Goal: Information Seeking & Learning: Learn about a topic

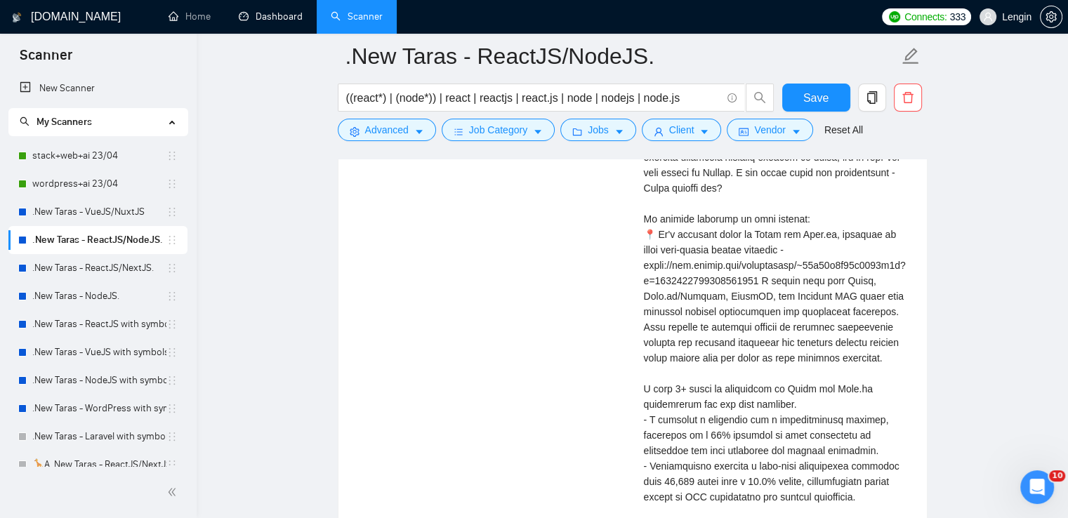
click at [271, 11] on link "Dashboard" at bounding box center [271, 17] width 64 height 12
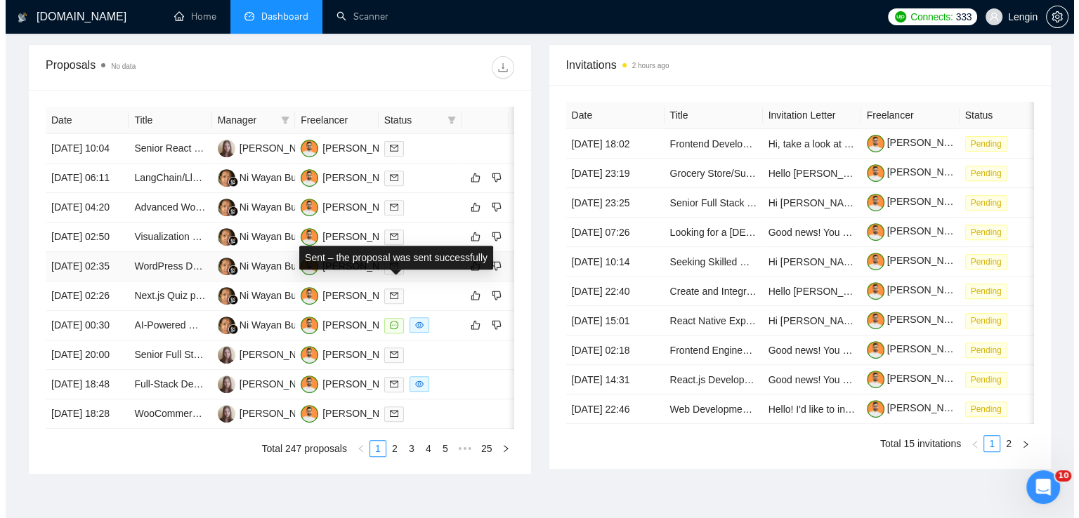
scroll to position [498, 0]
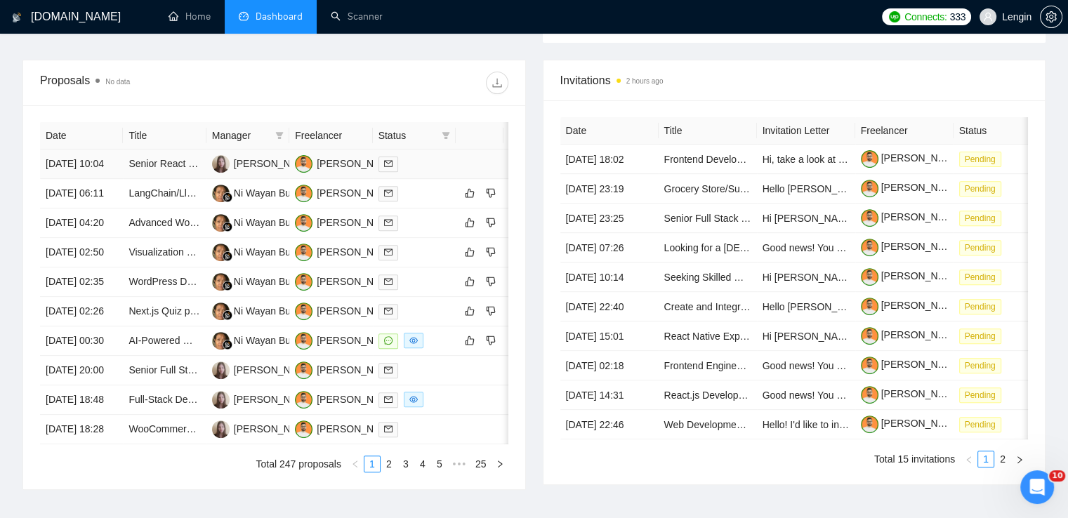
click at [192, 179] on td "Senior React Developer for CRM Project with Tailwind CSS" at bounding box center [164, 165] width 83 height 30
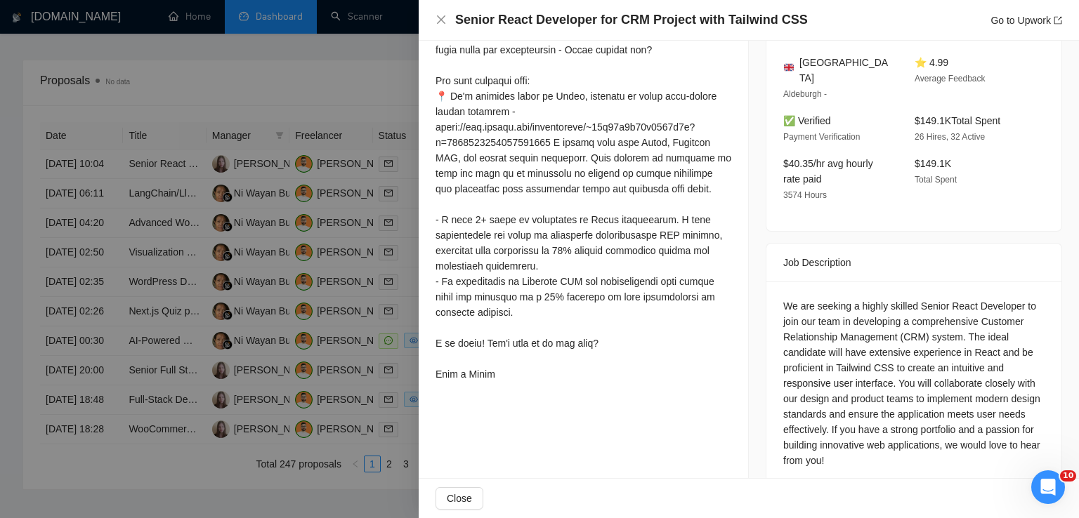
scroll to position [384, 0]
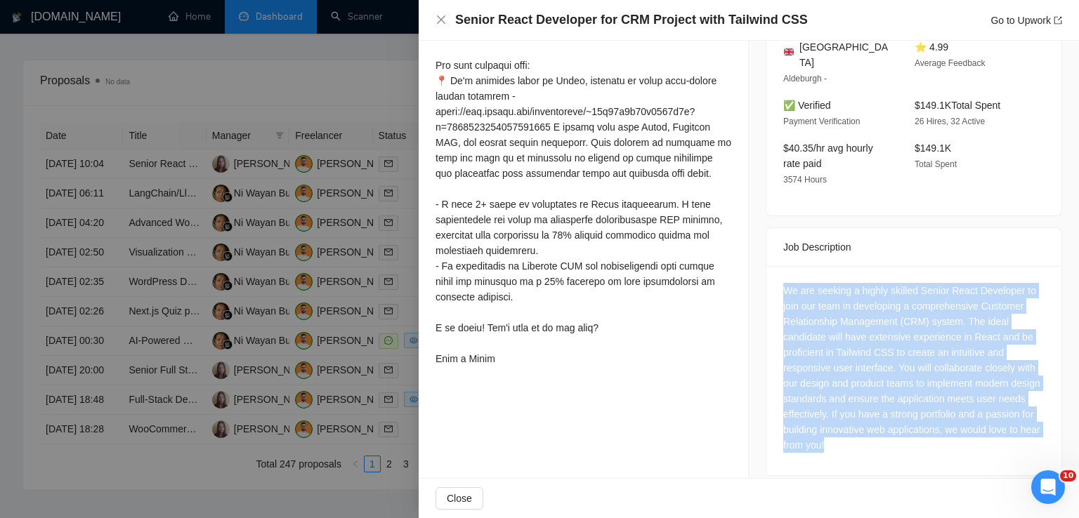
drag, startPoint x: 877, startPoint y: 436, endPoint x: 756, endPoint y: 261, distance: 212.0
click at [756, 261] on div "Job Posting Details Overview [DATE] 09:55 Published $15 - $40 Hourly Rate Exper…" at bounding box center [914, 75] width 330 height 836
copy div "We are seeking a highly skilled Senior React Developer to join our team in deve…"
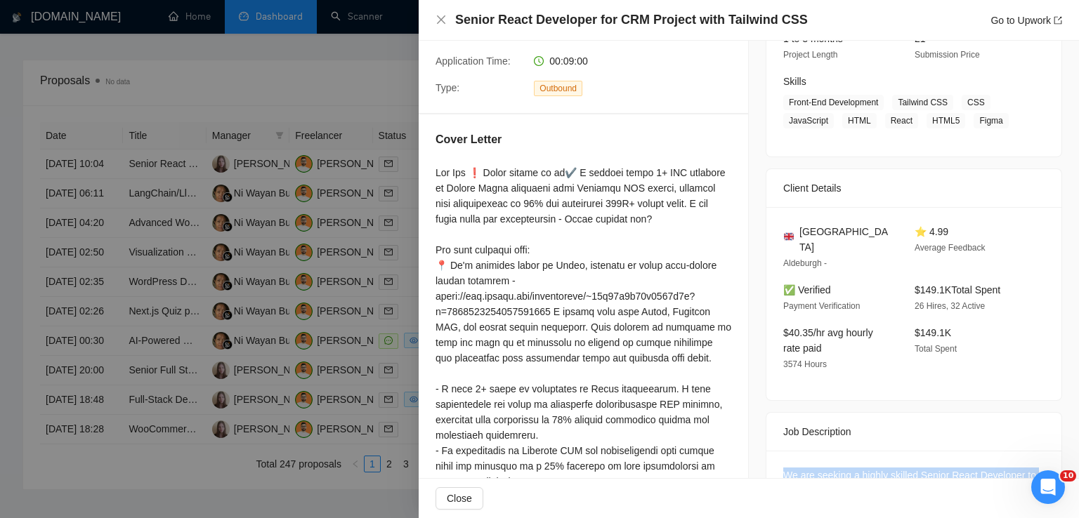
scroll to position [195, 0]
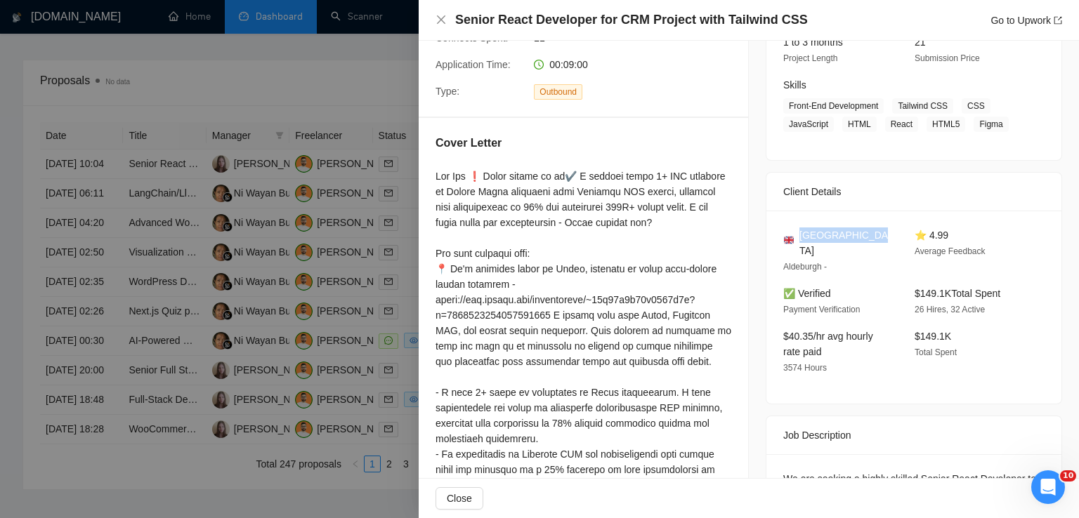
drag, startPoint x: 872, startPoint y: 235, endPoint x: 795, endPoint y: 228, distance: 76.9
click at [795, 228] on div "[GEOGRAPHIC_DATA]" at bounding box center [837, 243] width 109 height 31
copy span "[GEOGRAPHIC_DATA]"
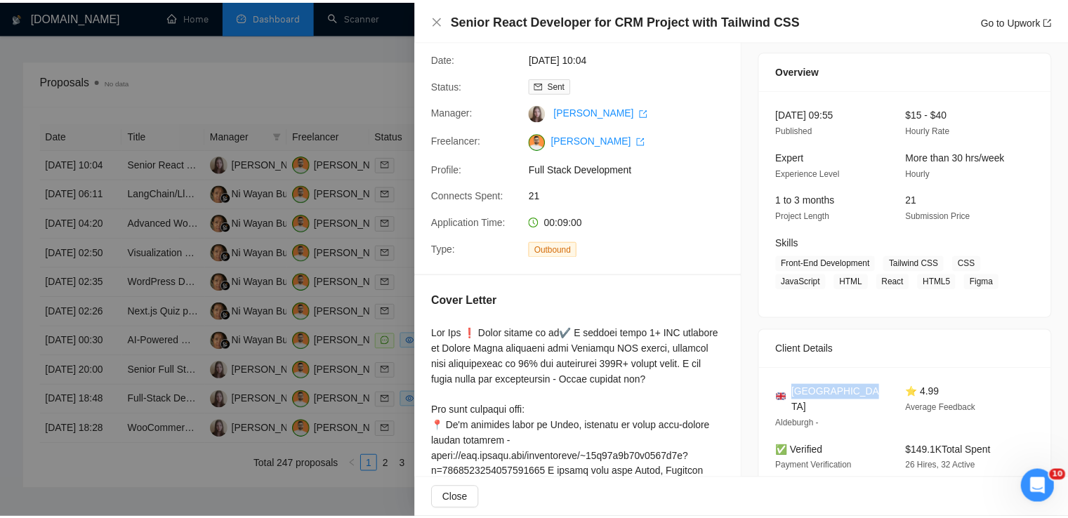
scroll to position [31, 0]
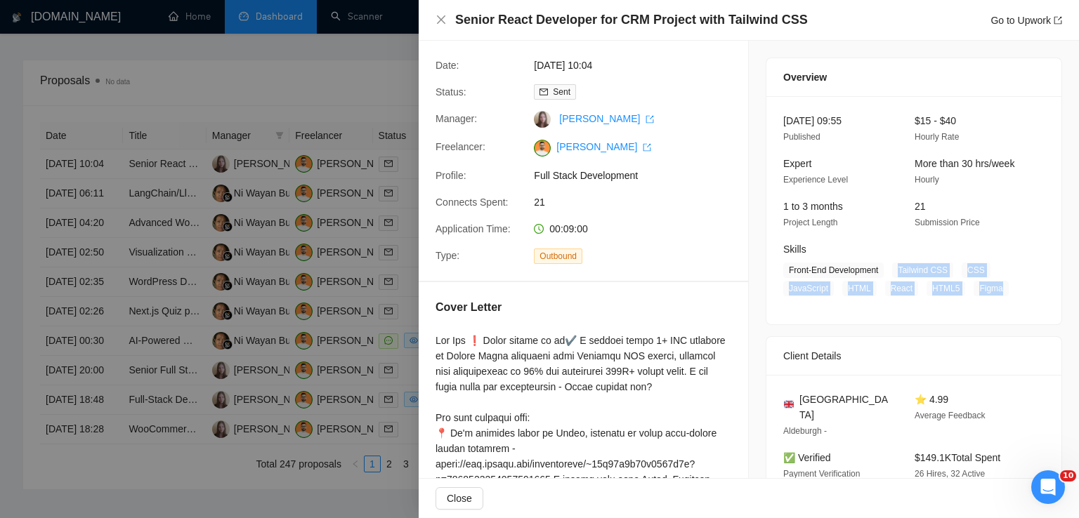
drag, startPoint x: 992, startPoint y: 287, endPoint x: 894, endPoint y: 261, distance: 101.7
click at [894, 261] on div "Skills Front-End Development Tailwind CSS CSS JavaScript HTML React HTML5 Figma" at bounding box center [903, 269] width 251 height 55
copy span "Tailwind CSS CSS JavaScript HTML React HTML5 Figma"
click at [440, 17] on icon "close" at bounding box center [441, 19] width 11 height 11
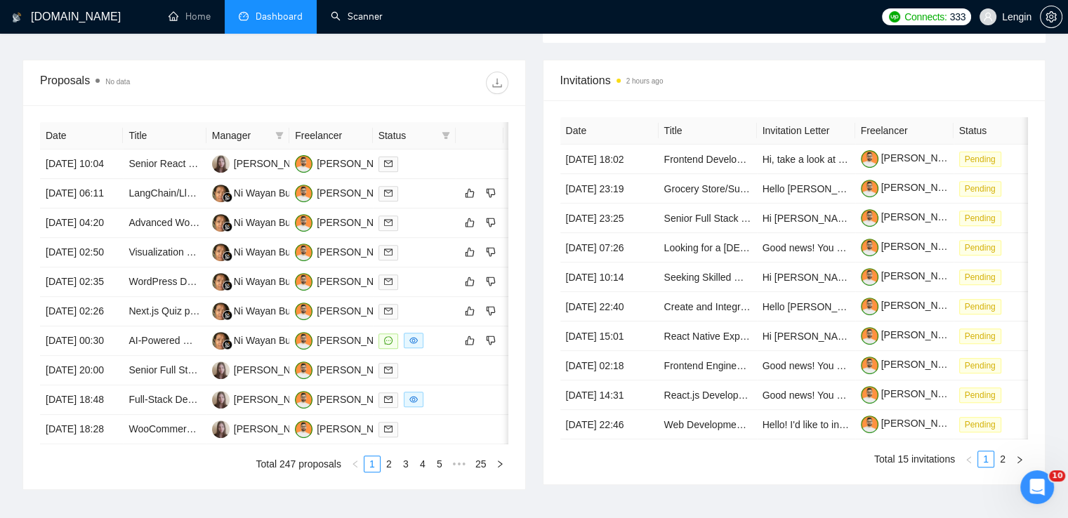
click at [356, 18] on link "Scanner" at bounding box center [357, 17] width 52 height 12
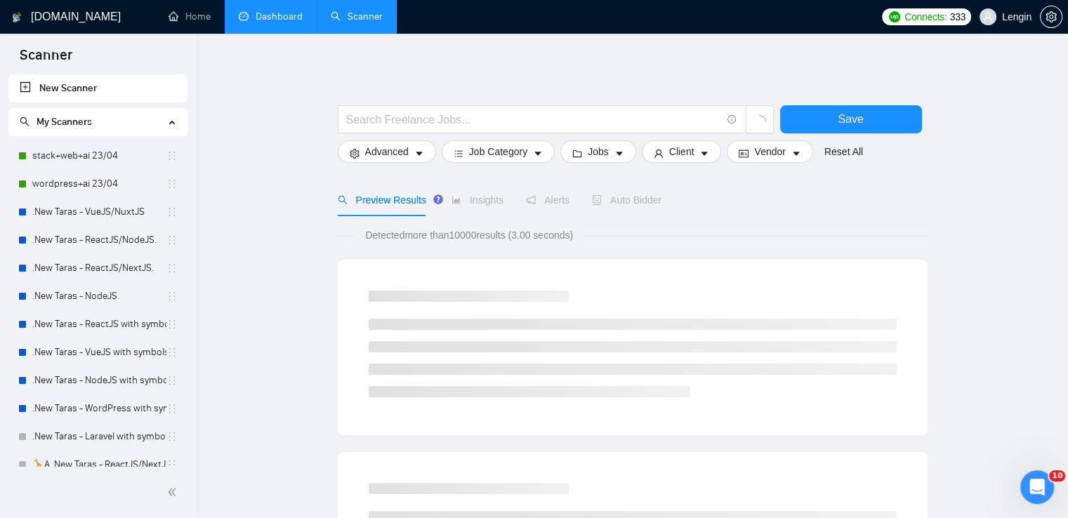
click at [256, 22] on link "Dashboard" at bounding box center [271, 17] width 64 height 12
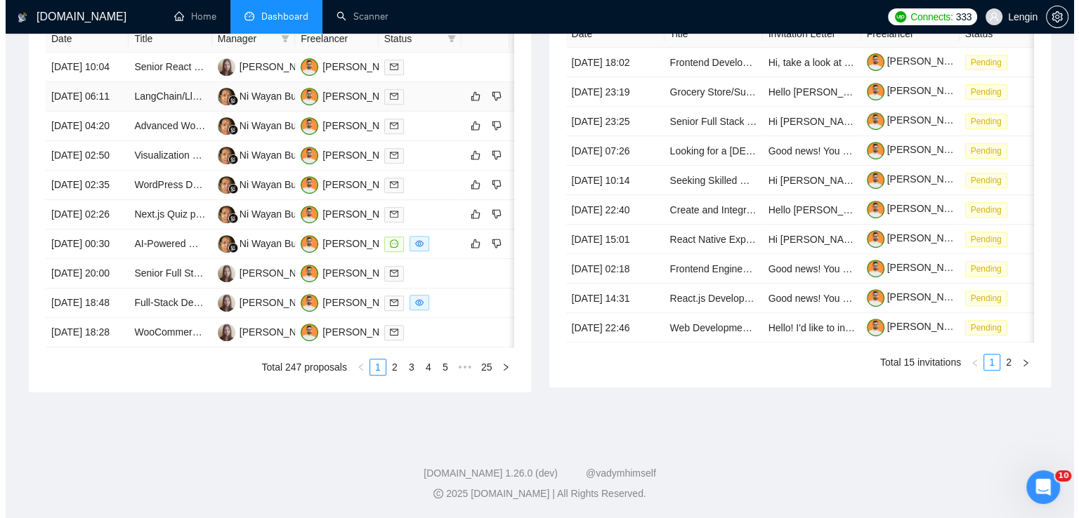
scroll to position [691, 0]
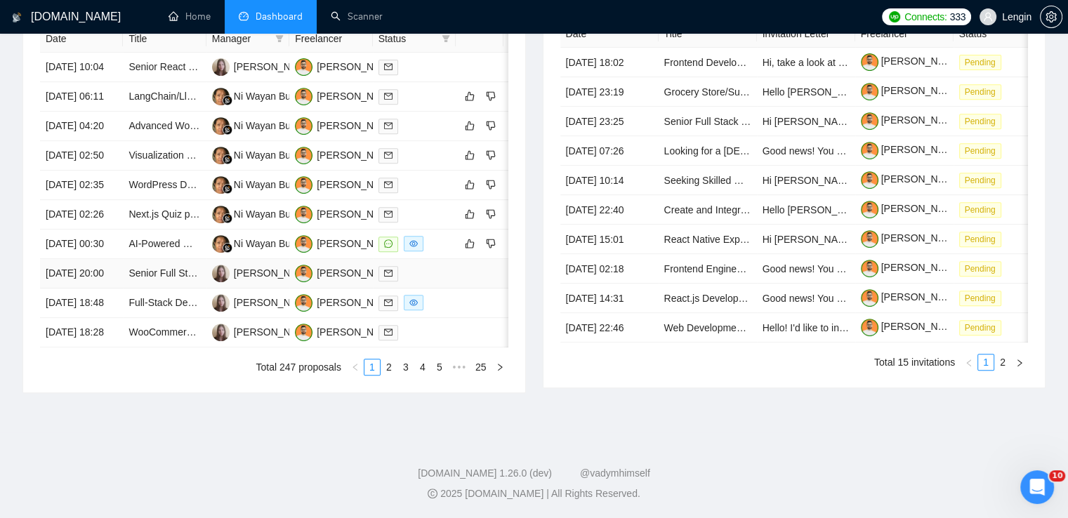
click at [177, 287] on td "Senior Full Stack Developer Fulltime" at bounding box center [164, 274] width 83 height 30
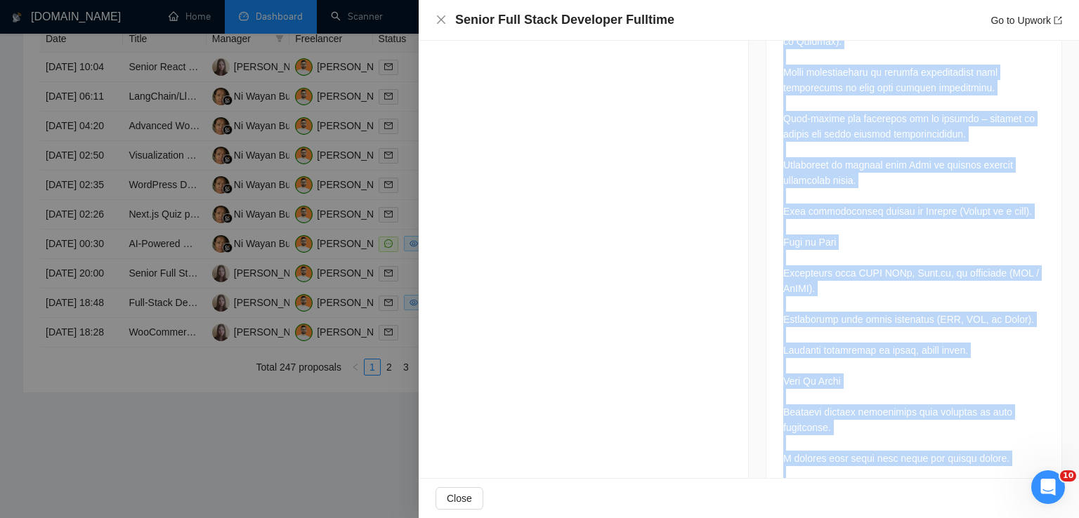
scroll to position [1221, 0]
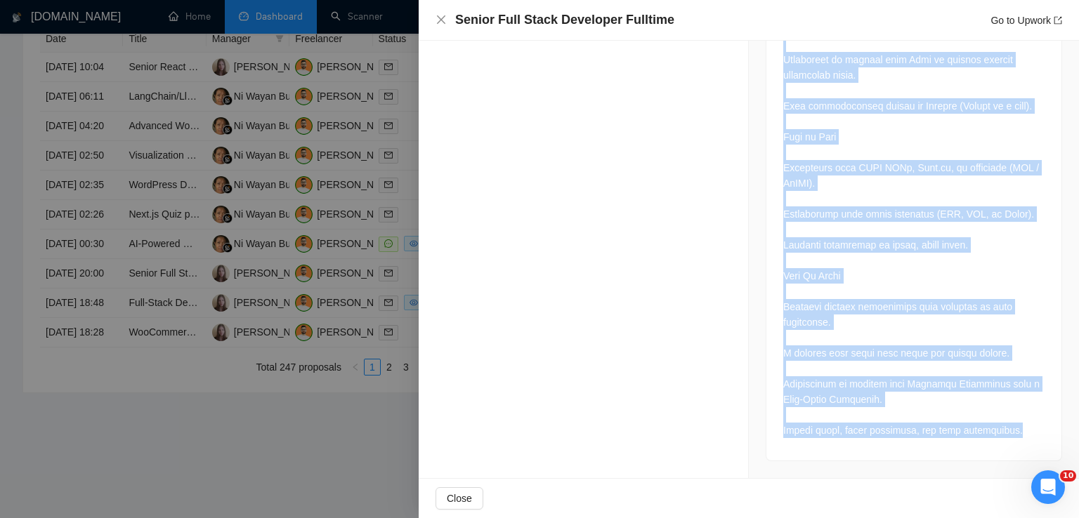
drag, startPoint x: 775, startPoint y: 76, endPoint x: 1004, endPoint y: 454, distance: 442.1
copy div "Lor Ipsumdolors: Amet-Conse Adipiscin (Elitsedd → Eiusmod) Tempo inc Utla Et do…"
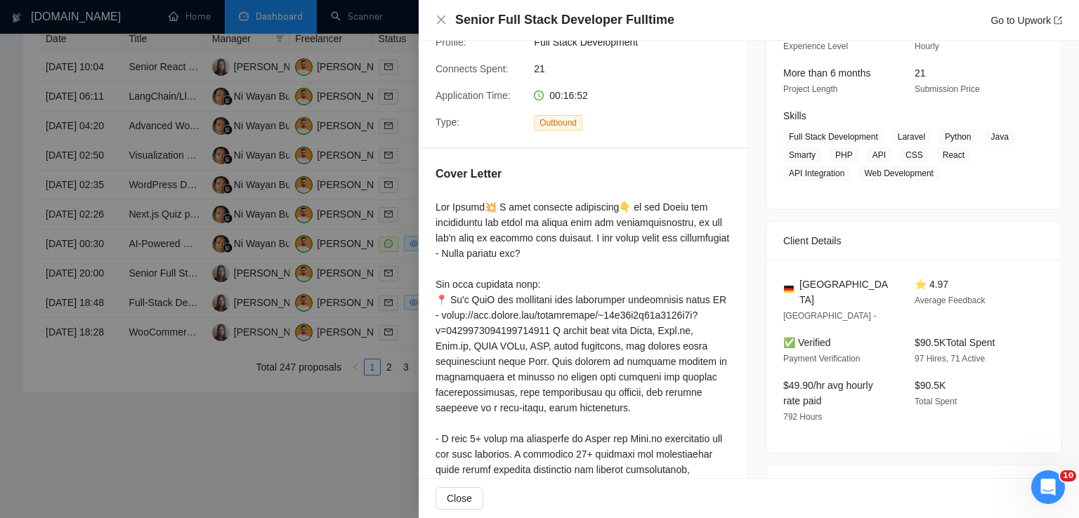
scroll to position [164, 0]
drag, startPoint x: 838, startPoint y: 283, endPoint x: 797, endPoint y: 283, distance: 41.4
click at [797, 283] on div "[GEOGRAPHIC_DATA]" at bounding box center [837, 292] width 109 height 31
copy span "[GEOGRAPHIC_DATA]"
drag, startPoint x: 889, startPoint y: 136, endPoint x: 931, endPoint y: 180, distance: 61.1
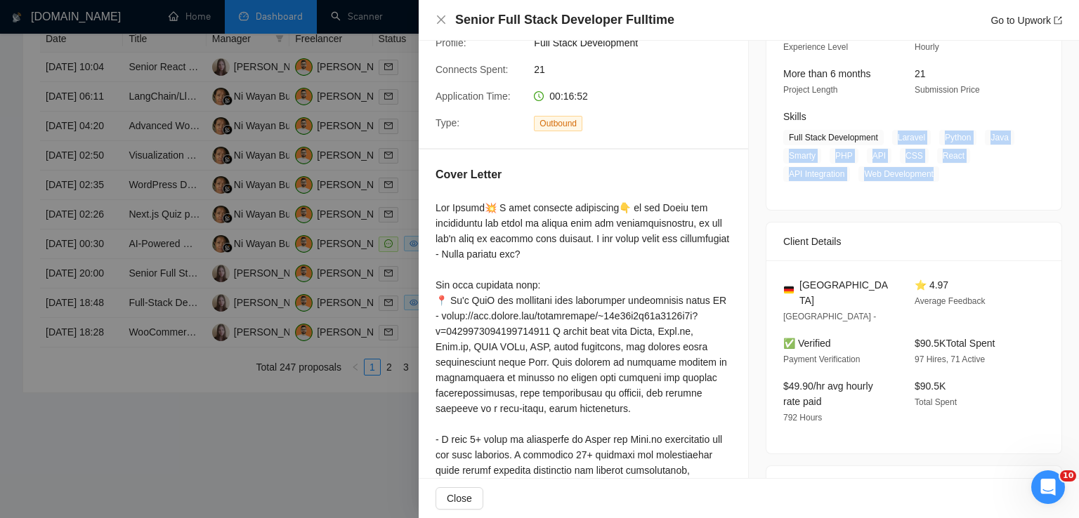
click at [931, 180] on span "Full Stack Development Laravel Python Java Smarty PHP API CSS React API Integra…" at bounding box center [903, 156] width 240 height 52
copy span "Laravel Python Java Smarty PHP API CSS React API Integration Web Development"
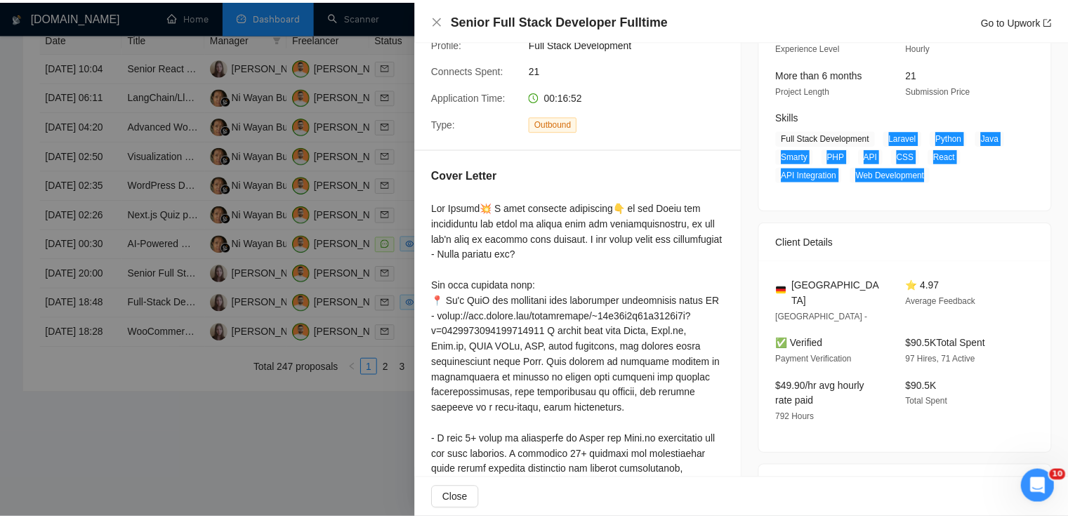
scroll to position [0, 0]
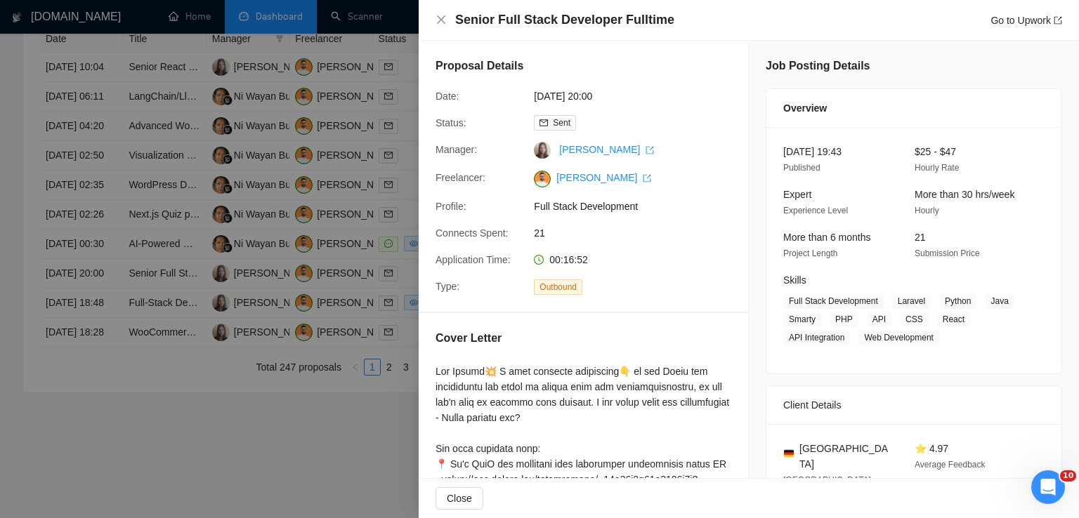
click at [435, 24] on div "Senior Full Stack Developer Fulltime Go to Upwork" at bounding box center [749, 20] width 660 height 41
click at [443, 22] on icon "close" at bounding box center [441, 19] width 8 height 8
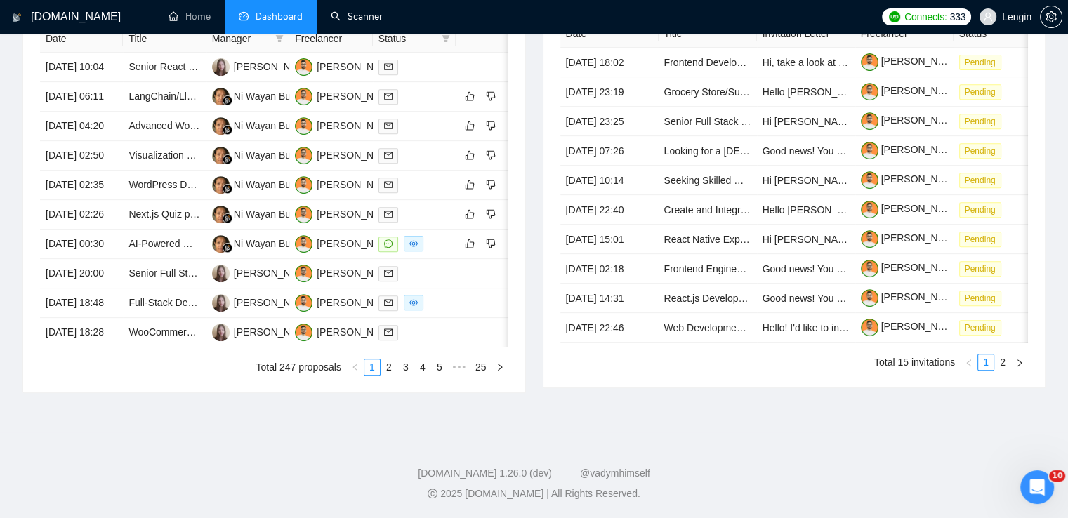
click at [351, 11] on link "Scanner" at bounding box center [357, 17] width 52 height 12
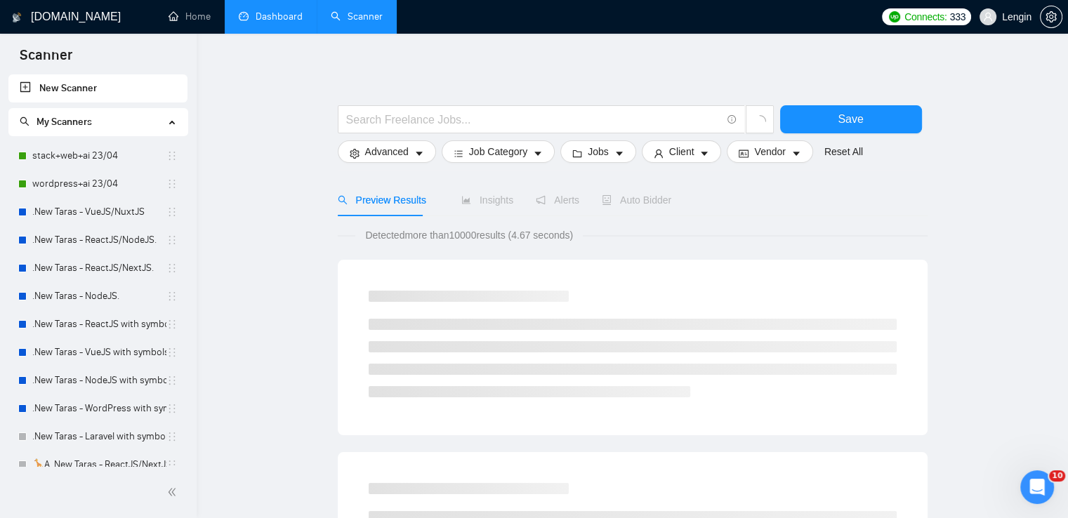
click at [252, 11] on link "Dashboard" at bounding box center [271, 17] width 64 height 12
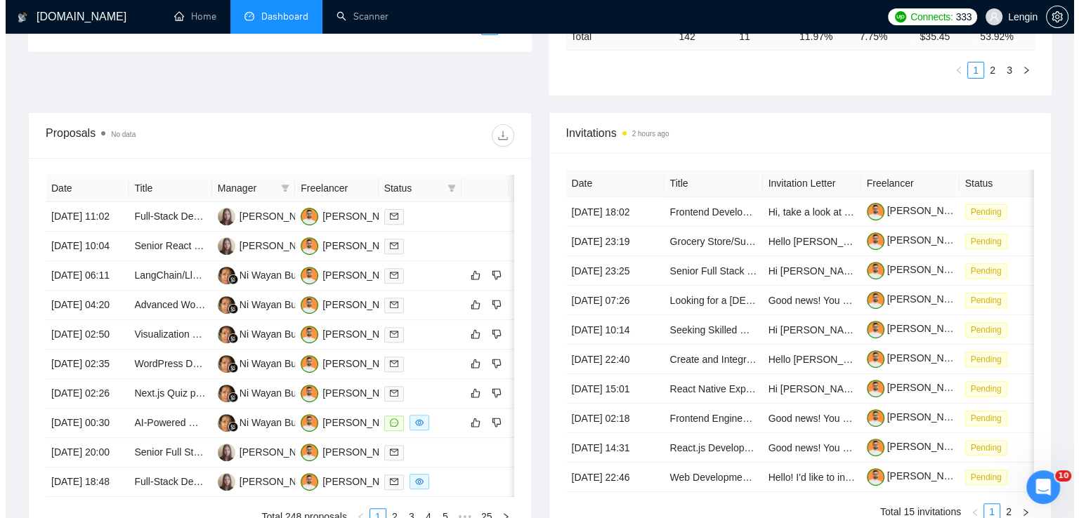
scroll to position [447, 0]
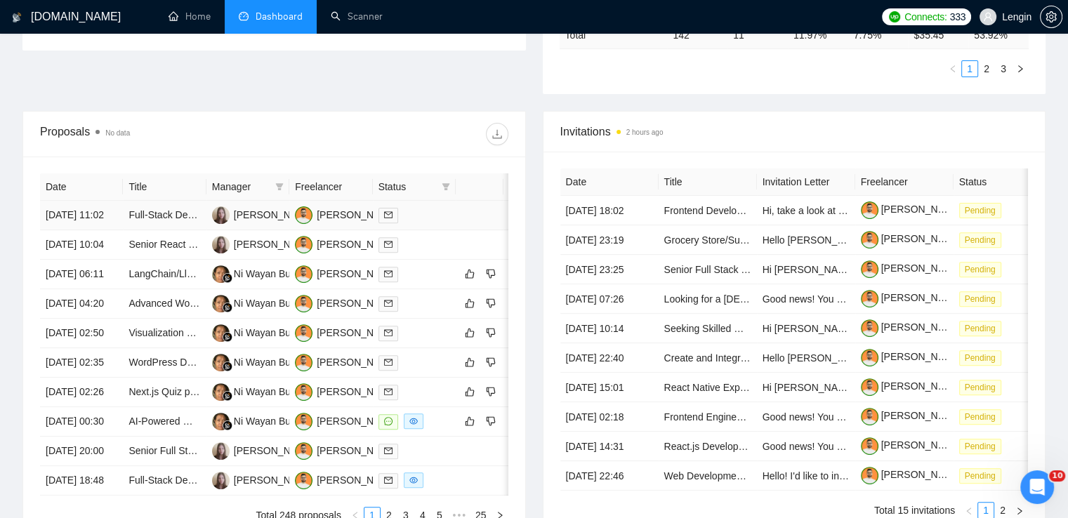
click at [182, 229] on td "Full-Stack Developer for Internal Dashboard (React + Node.js + GraphQL)" at bounding box center [164, 216] width 83 height 30
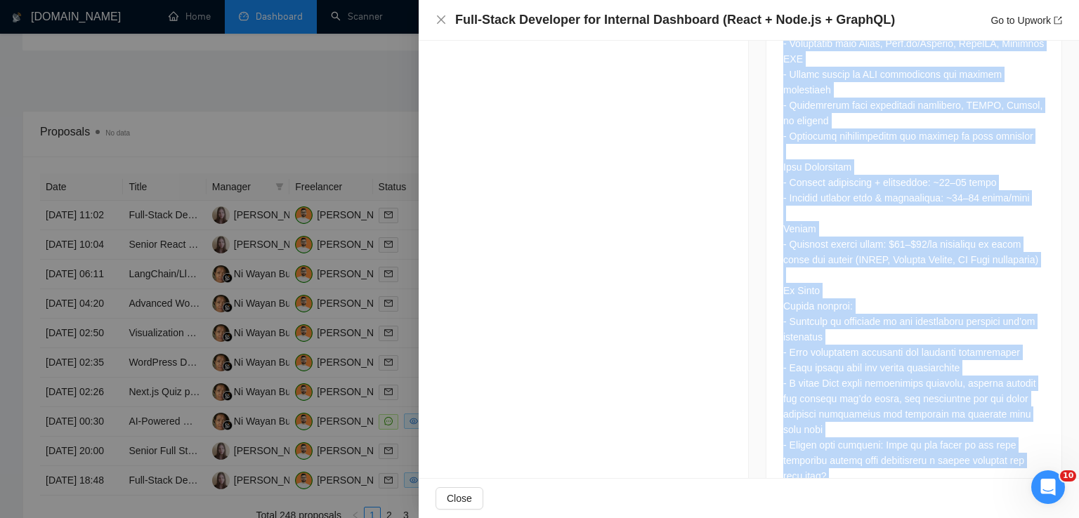
scroll to position [1120, 0]
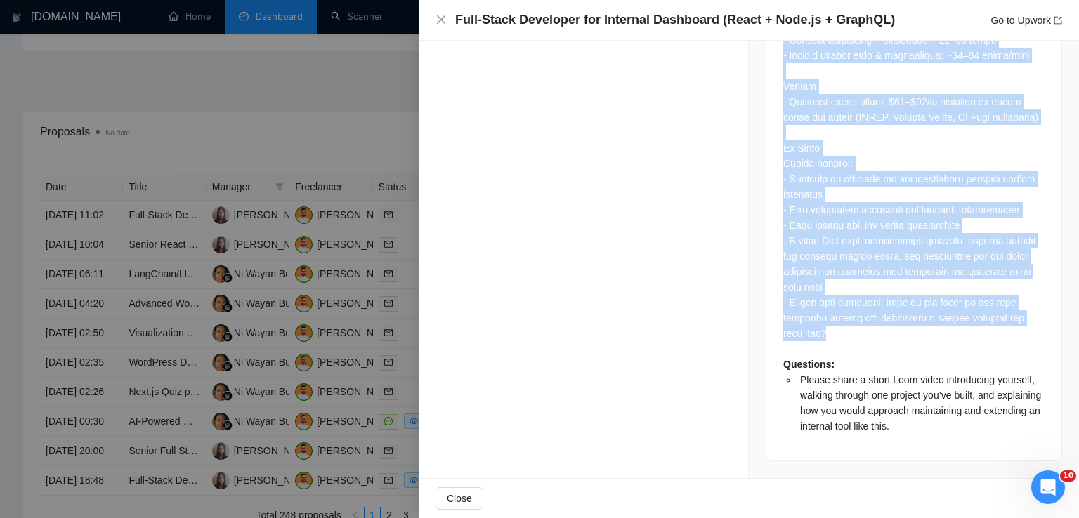
drag, startPoint x: 778, startPoint y: 115, endPoint x: 862, endPoint y: 335, distance: 235.5
click at [862, 335] on div "Questions: Please share a short Loom video introducing yourself, walking throug…" at bounding box center [913, 17] width 261 height 834
copy div "We are looking for an experienced Full-Stack Developer to help refine, deploy, …"
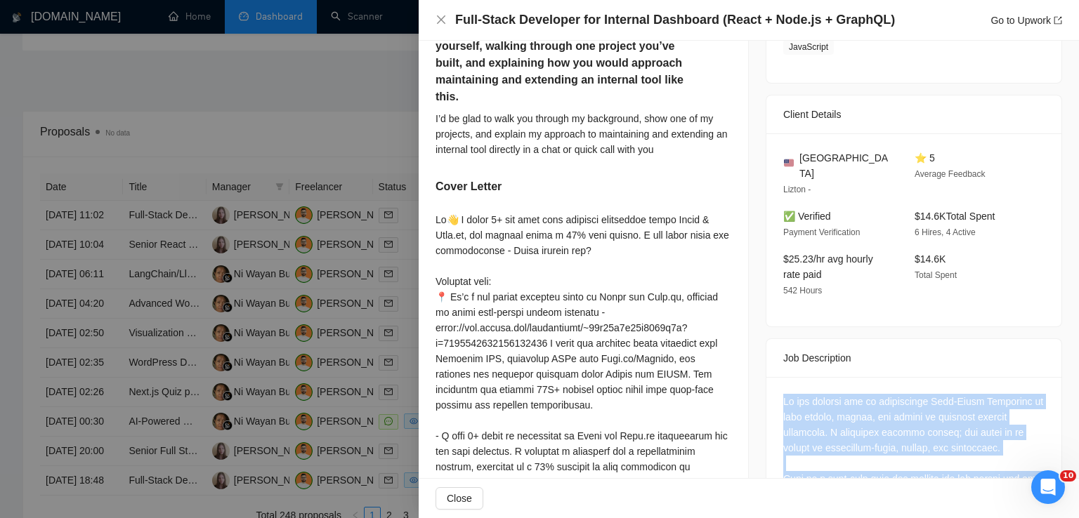
scroll to position [306, 0]
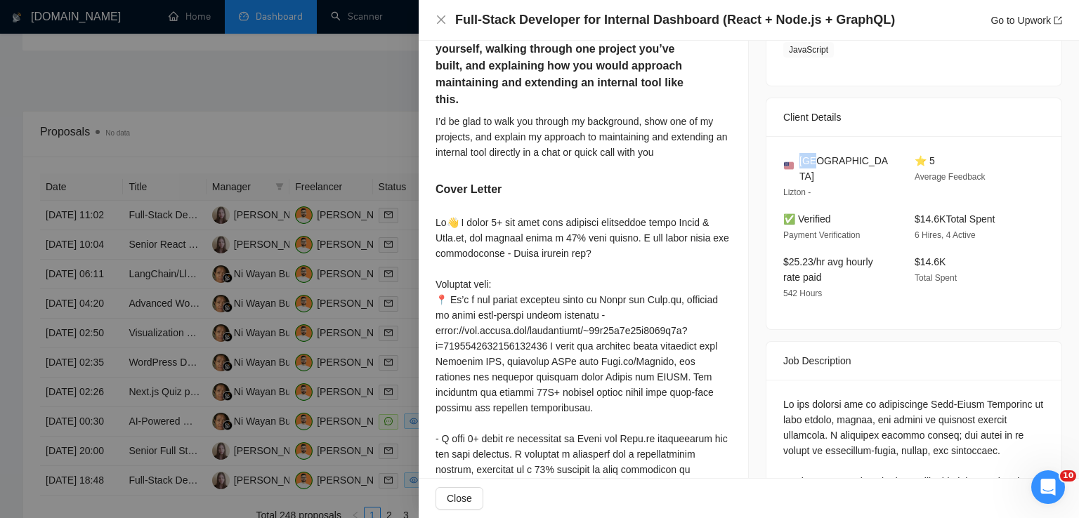
drag, startPoint x: 822, startPoint y: 162, endPoint x: 795, endPoint y: 162, distance: 26.7
click at [795, 162] on div "[GEOGRAPHIC_DATA]" at bounding box center [837, 168] width 109 height 31
copy span "[GEOGRAPHIC_DATA]"
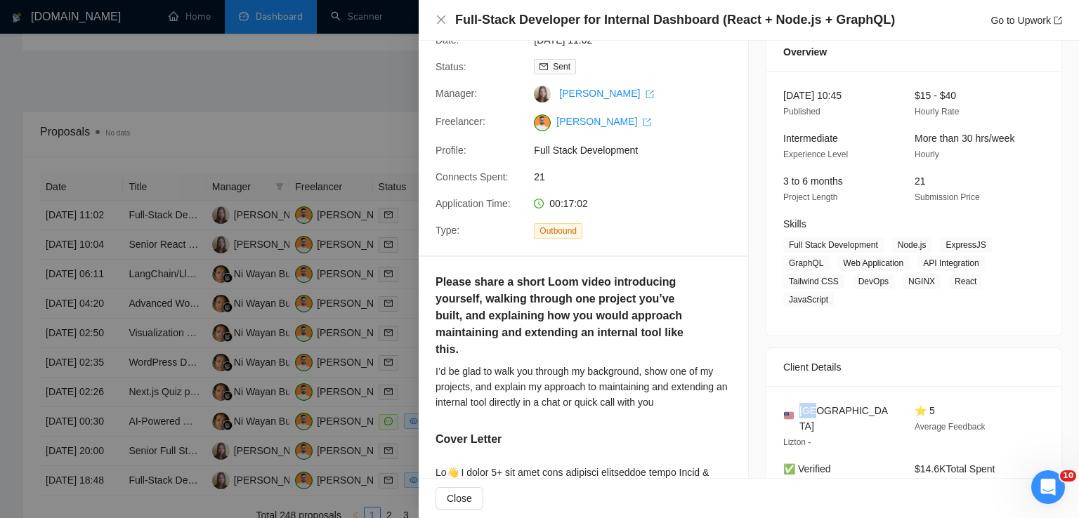
scroll to position [53, 0]
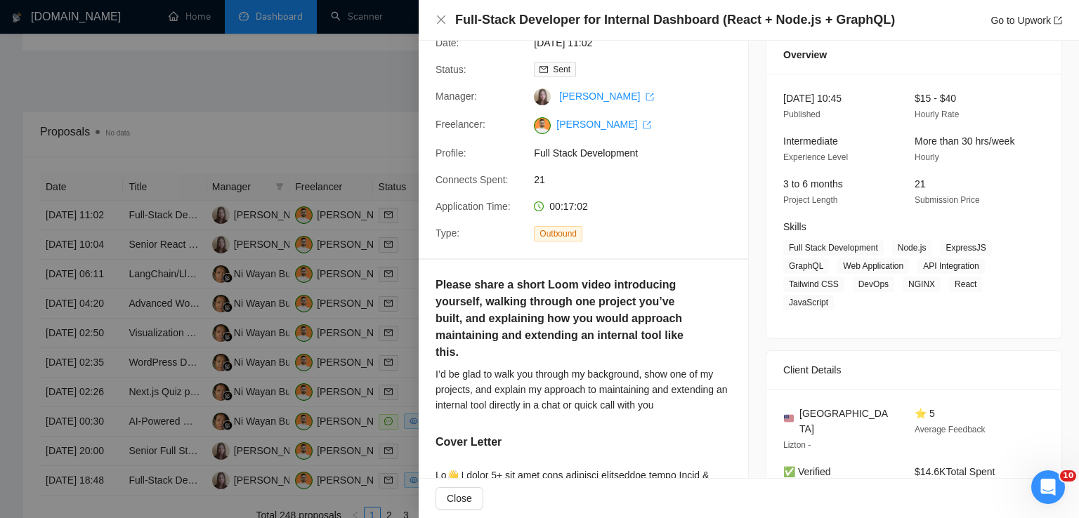
click at [811, 152] on span "Experience Level" at bounding box center [815, 157] width 65 height 10
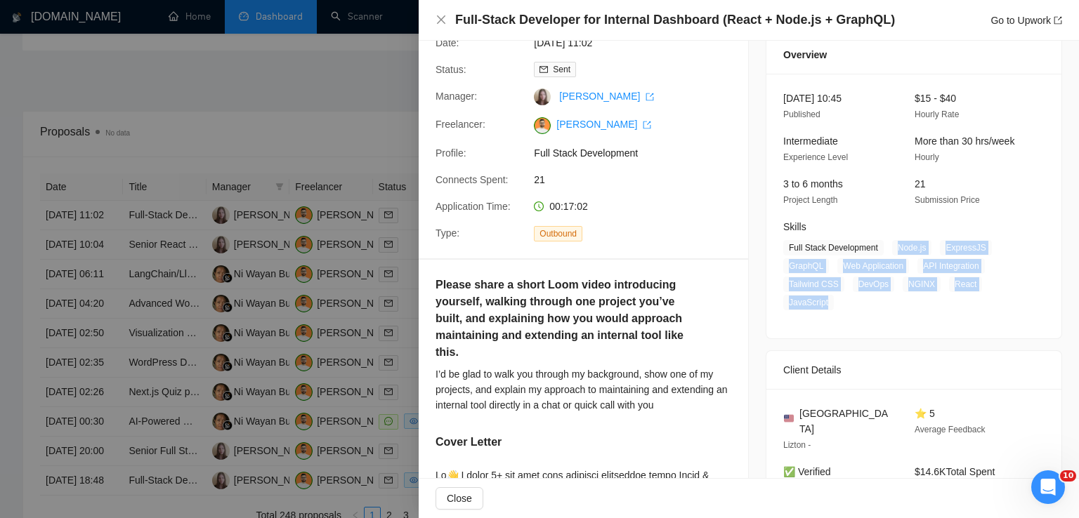
drag, startPoint x: 891, startPoint y: 248, endPoint x: 829, endPoint y: 305, distance: 84.0
click at [829, 305] on span "Full Stack Development Node.js ExpressJS GraphQL Web Application API Integratio…" at bounding box center [903, 275] width 240 height 70
copy span "Node.js ExpressJS GraphQL Web Application API Integration Tailwind CSS DevOps N…"
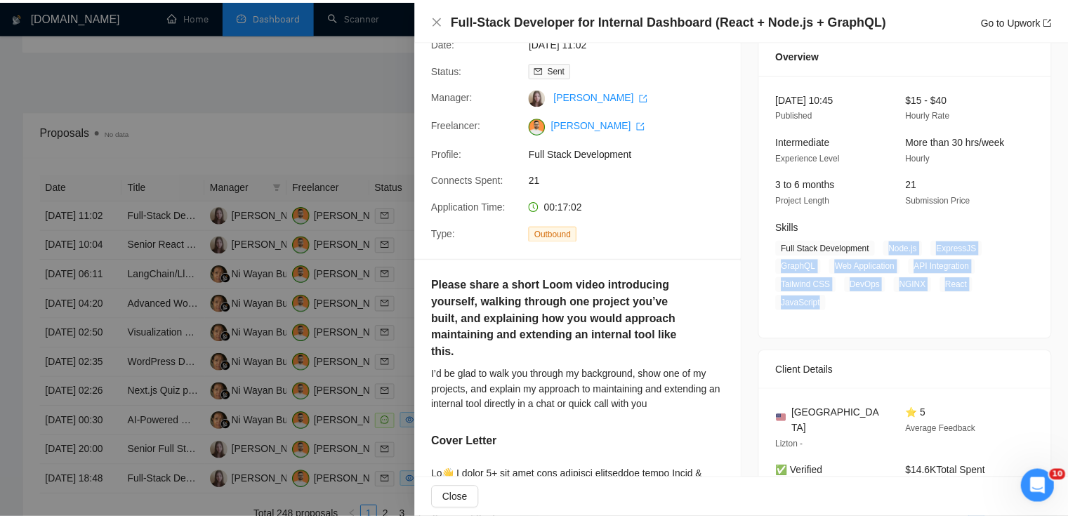
scroll to position [0, 0]
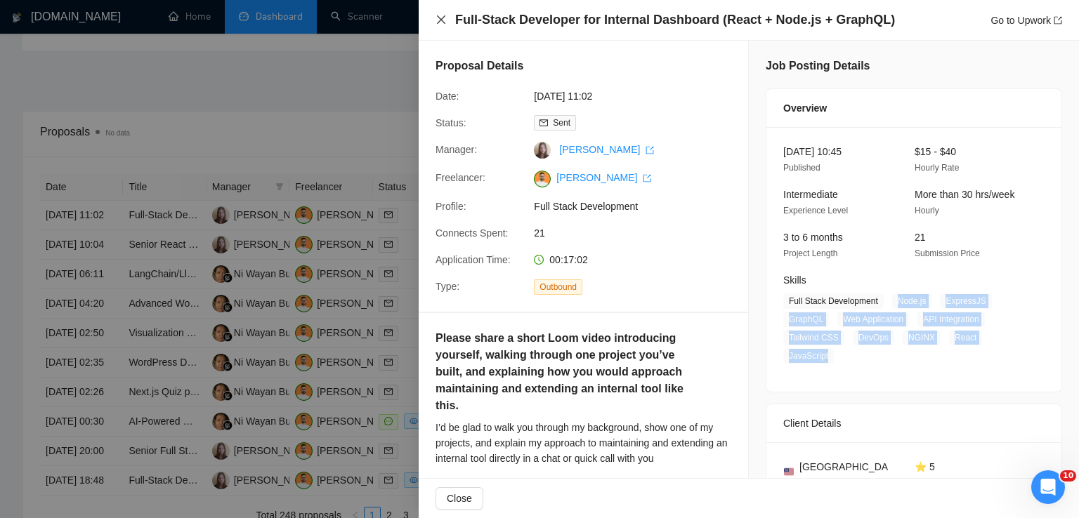
click at [441, 18] on icon "close" at bounding box center [441, 19] width 11 height 11
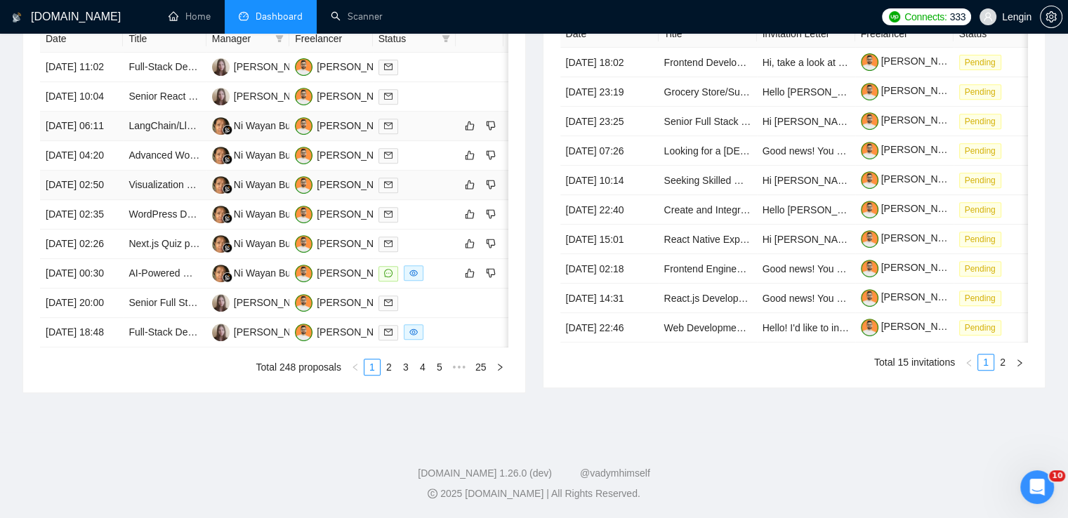
scroll to position [666, 0]
click at [386, 375] on link "2" at bounding box center [388, 367] width 15 height 15
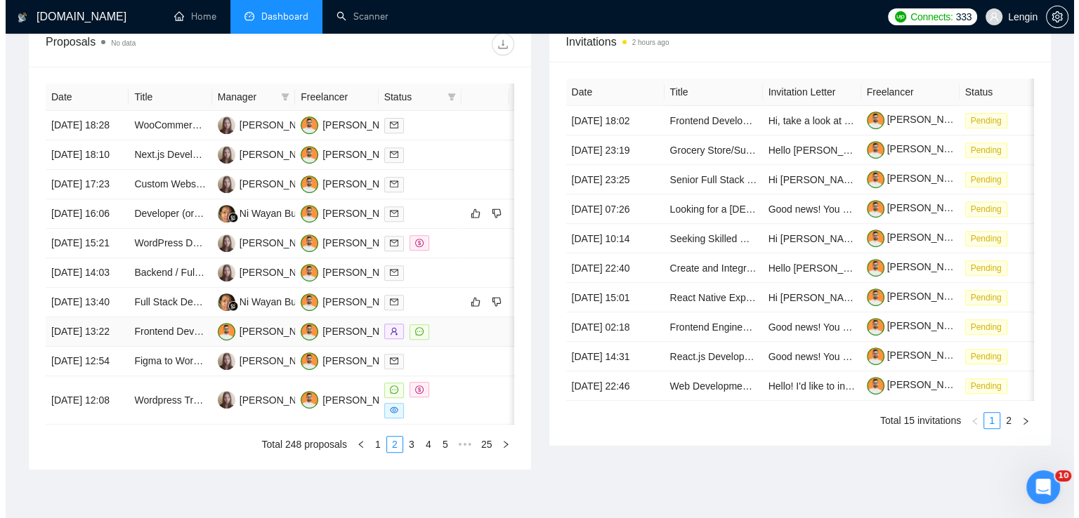
scroll to position [537, 0]
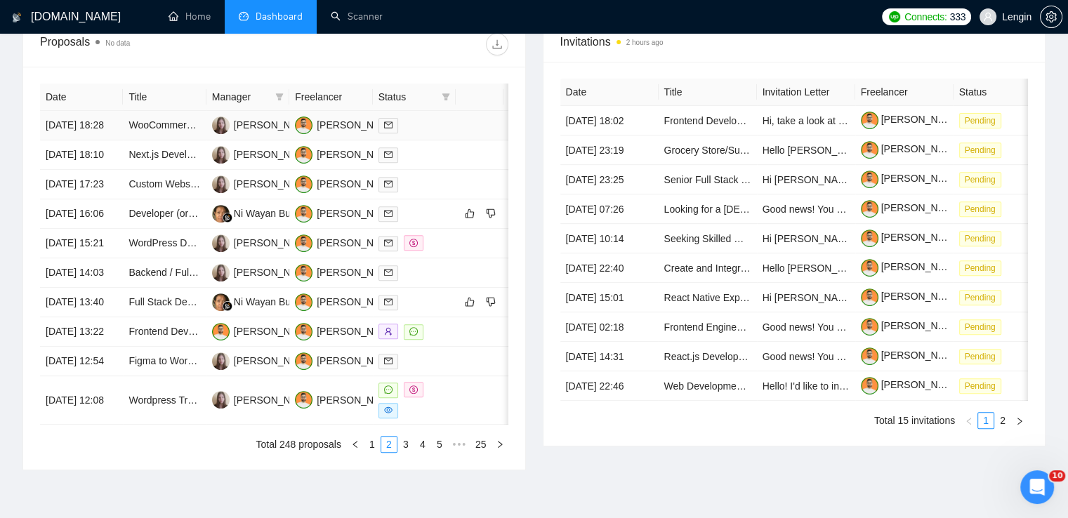
click at [185, 140] on td "WooCommerce Developer" at bounding box center [164, 126] width 83 height 30
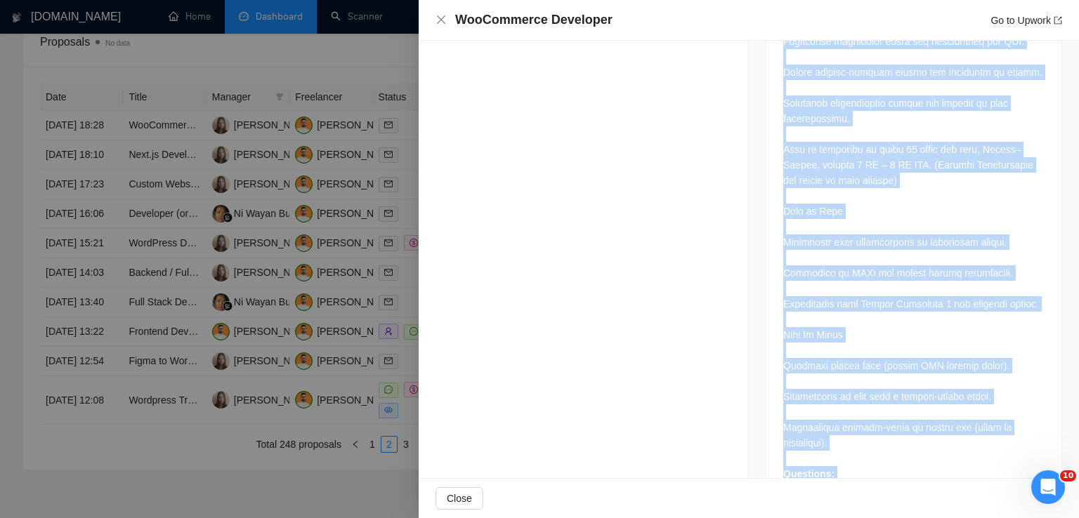
scroll to position [1521, 0]
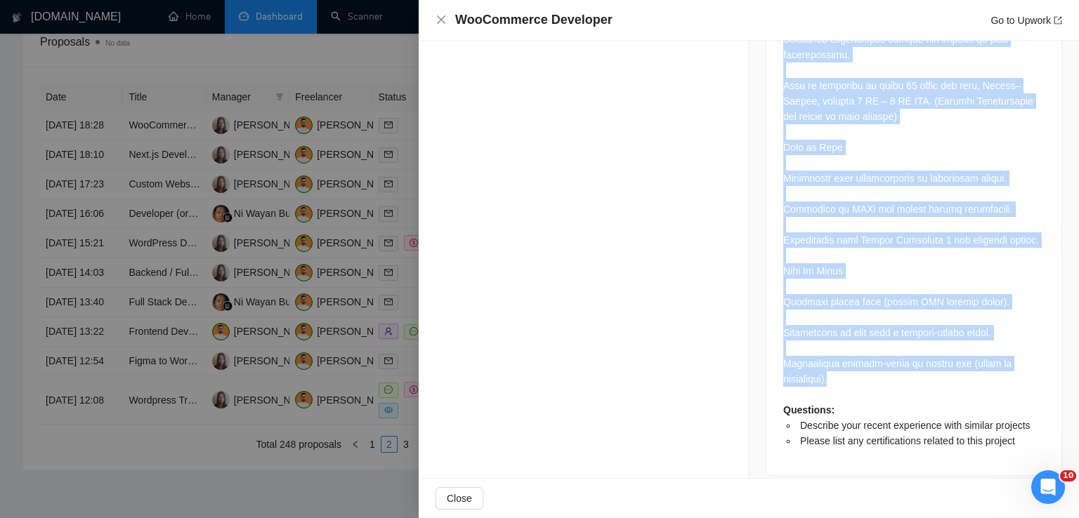
drag, startPoint x: 776, startPoint y: 73, endPoint x: 877, endPoint y: 369, distance: 312.3
copy div "Lorem Ip DoloRsit am c adipisc elitsedd eiusm temporinc ut laboreet dolorem, al…"
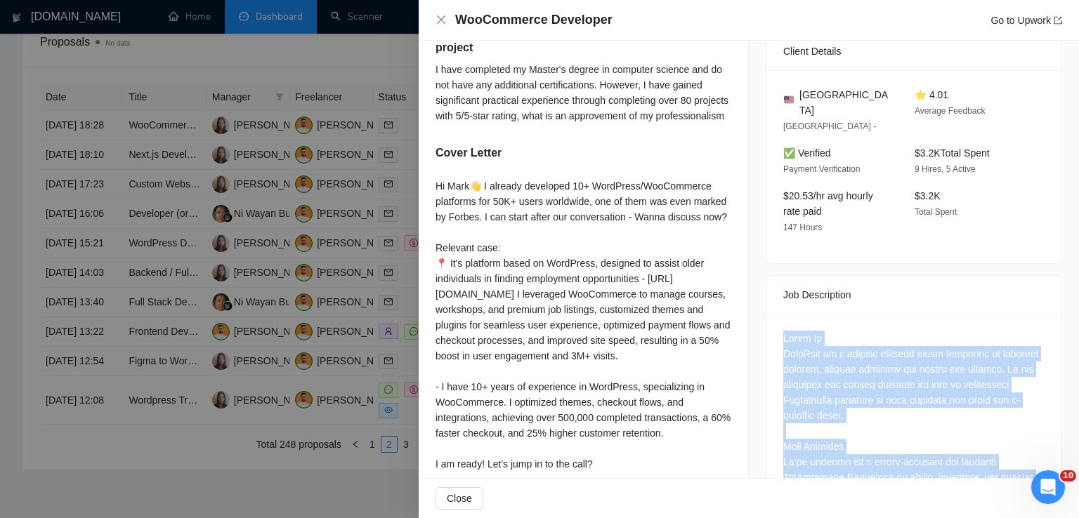
scroll to position [296, 0]
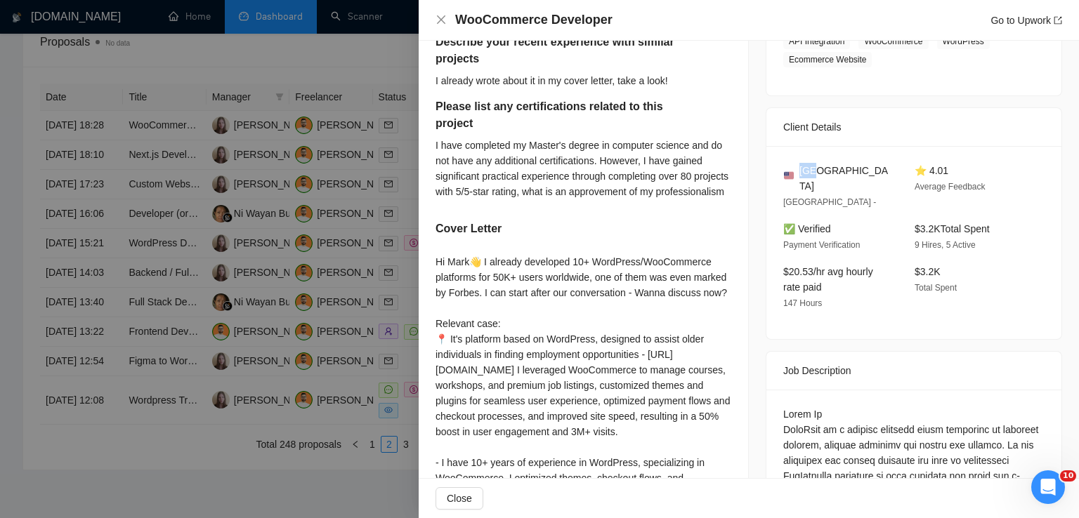
drag, startPoint x: 814, startPoint y: 174, endPoint x: 797, endPoint y: 174, distance: 17.6
click at [797, 174] on div "[GEOGRAPHIC_DATA]" at bounding box center [837, 178] width 109 height 31
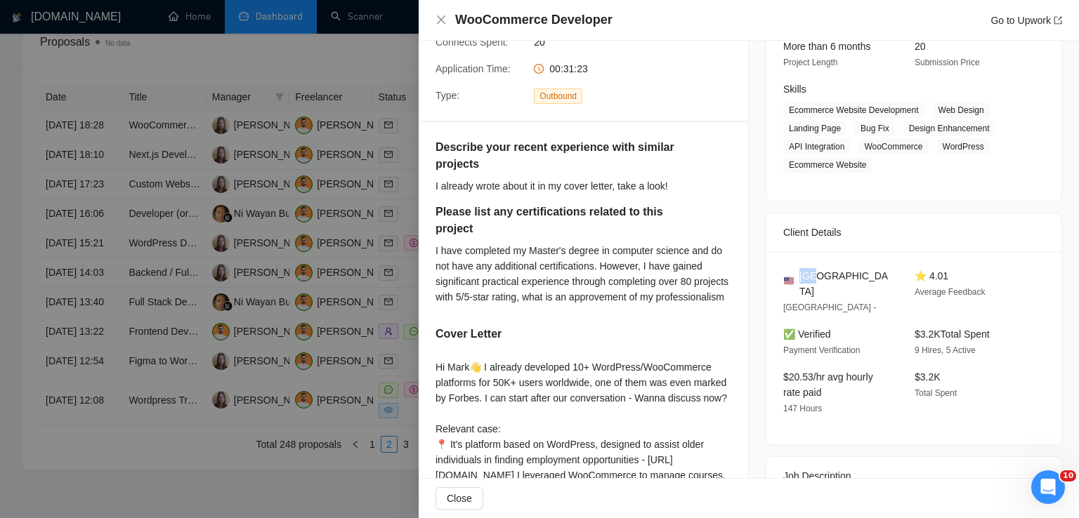
scroll to position [187, 0]
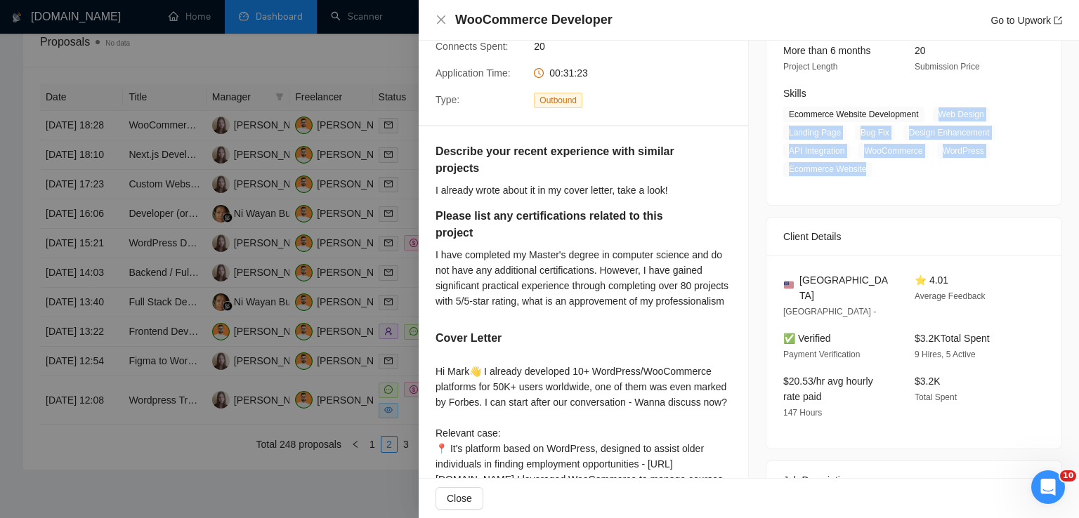
drag, startPoint x: 934, startPoint y: 111, endPoint x: 858, endPoint y: 169, distance: 95.1
click at [858, 169] on span "Ecommerce Website Development Web Design Landing Page Bug Fix Design Enhancemen…" at bounding box center [903, 142] width 240 height 70
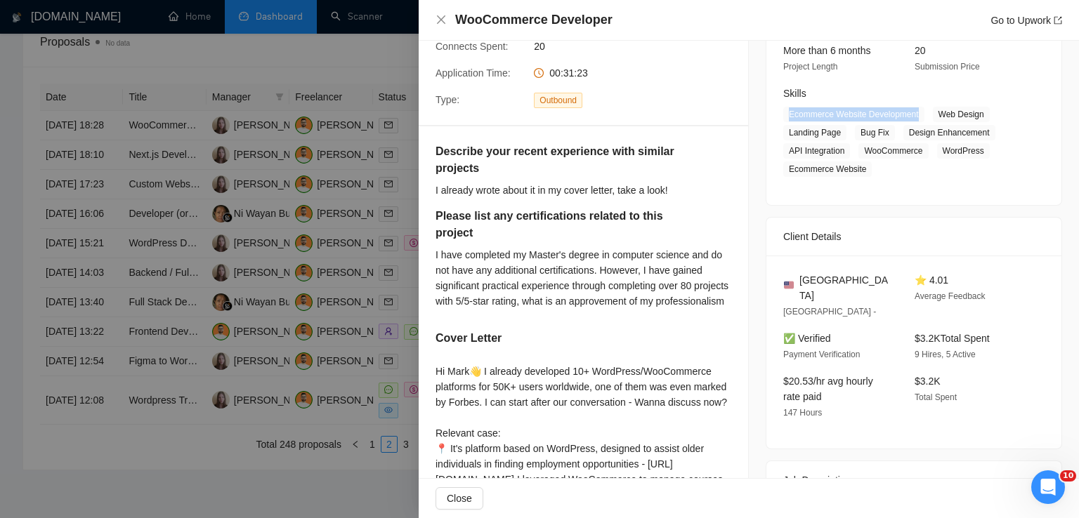
drag, startPoint x: 917, startPoint y: 116, endPoint x: 782, endPoint y: 113, distance: 134.9
click at [783, 113] on span "Ecommerce Website Development Web Design Landing Page Bug Fix Design Enhancemen…" at bounding box center [903, 142] width 240 height 70
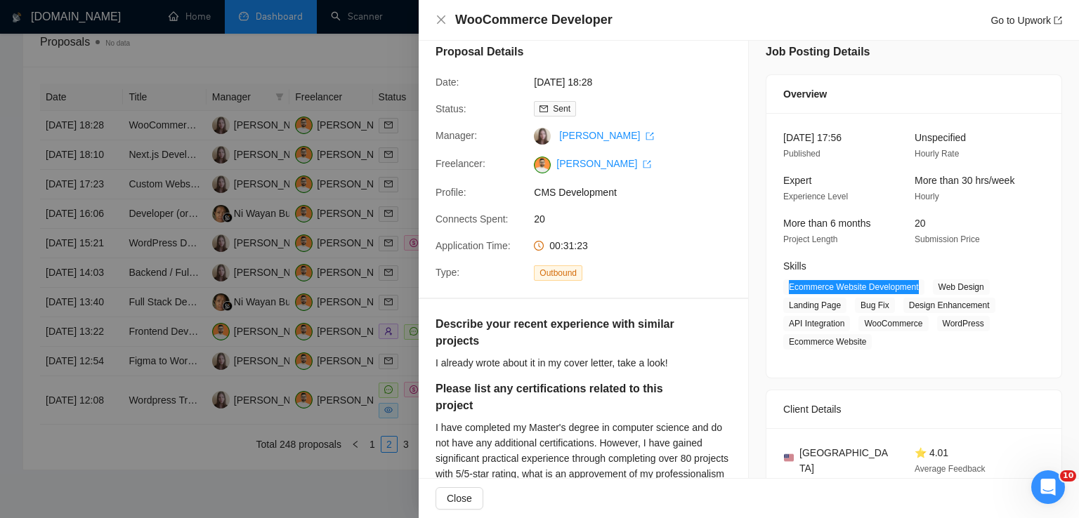
scroll to position [0, 0]
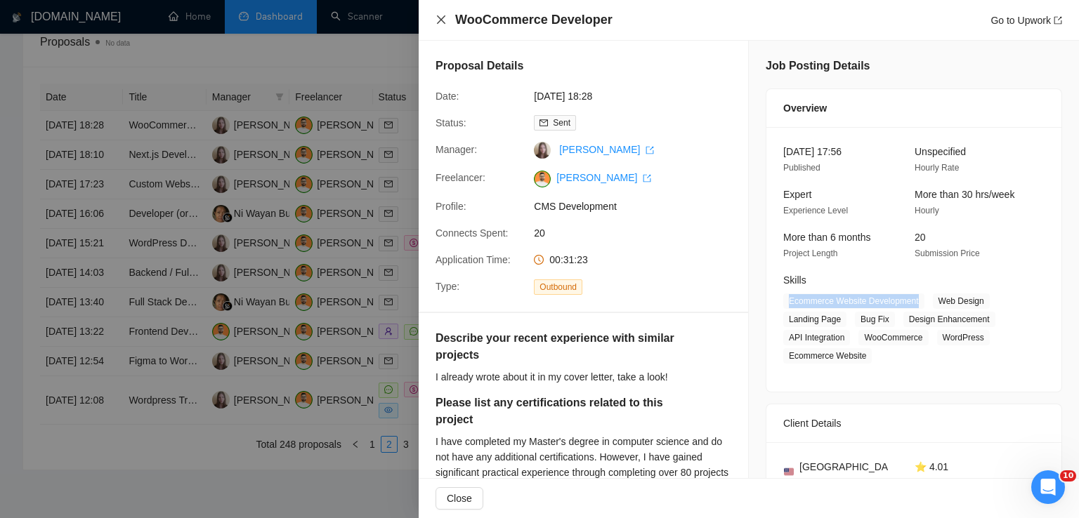
click at [441, 20] on icon "close" at bounding box center [441, 19] width 8 height 8
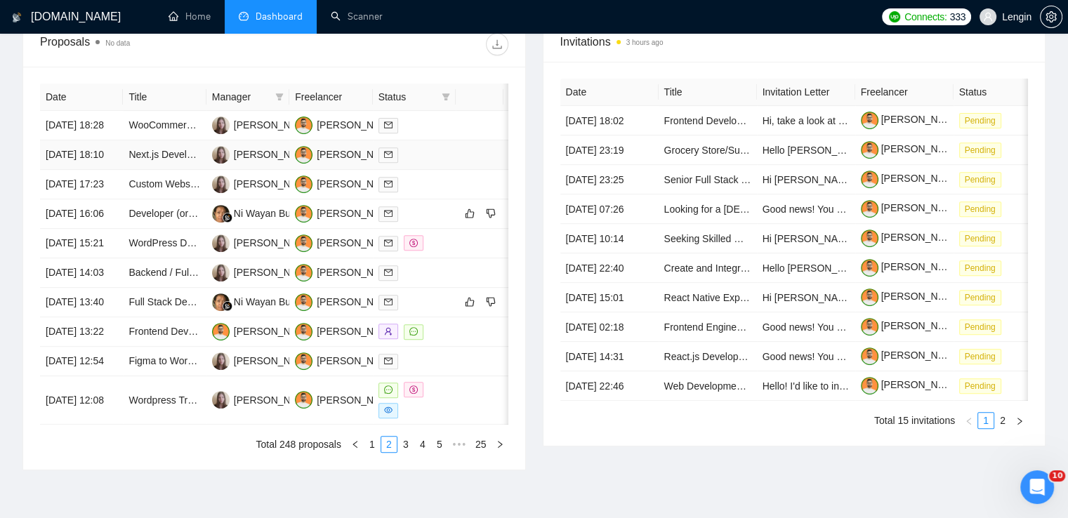
click at [178, 170] on td "Next.js Developer for Firebase App Enhancement" at bounding box center [164, 155] width 83 height 30
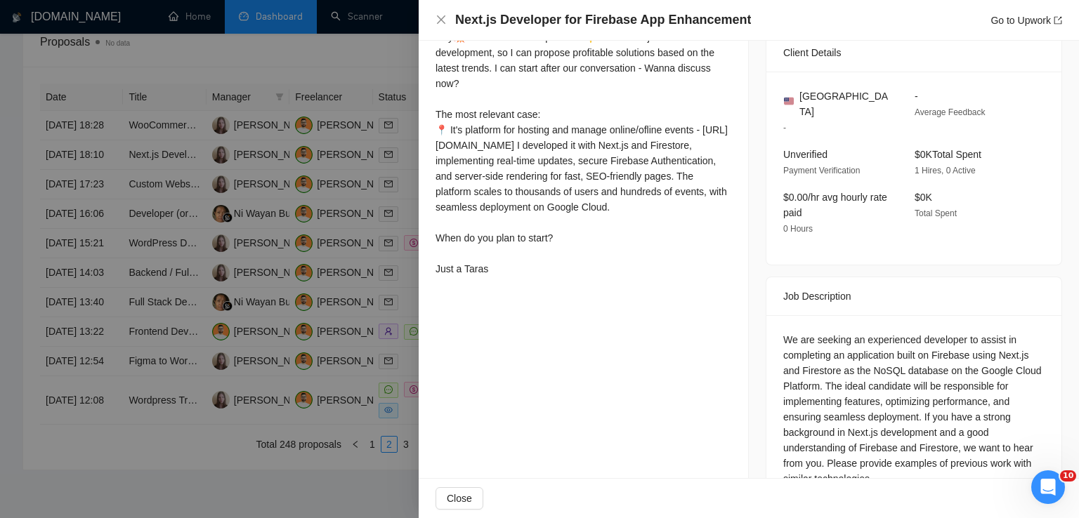
scroll to position [368, 0]
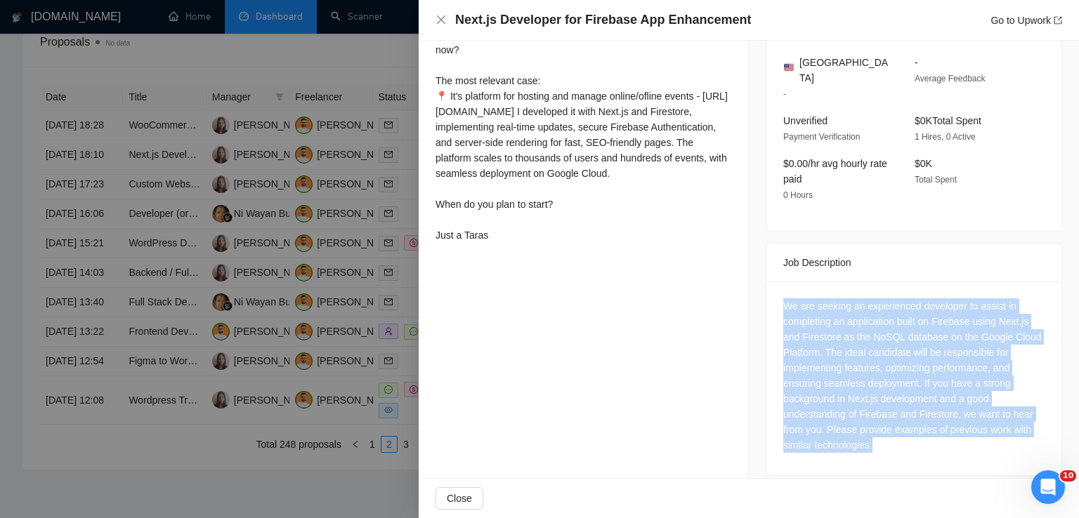
drag, startPoint x: 872, startPoint y: 435, endPoint x: 772, endPoint y: 288, distance: 177.5
click at [772, 288] on div "We are seeking an experienced developer to assist in completing an application …" at bounding box center [913, 379] width 295 height 194
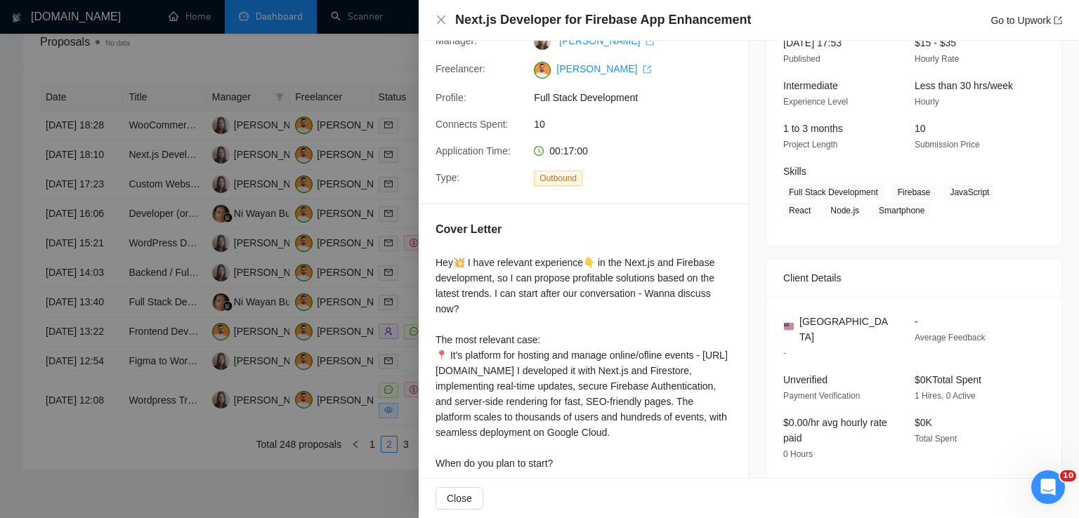
scroll to position [107, 0]
drag, startPoint x: 890, startPoint y: 193, endPoint x: 923, endPoint y: 211, distance: 37.7
click at [923, 211] on span "Full Stack Development Firebase JavaScript React Node.js Smartphone" at bounding box center [903, 203] width 240 height 34
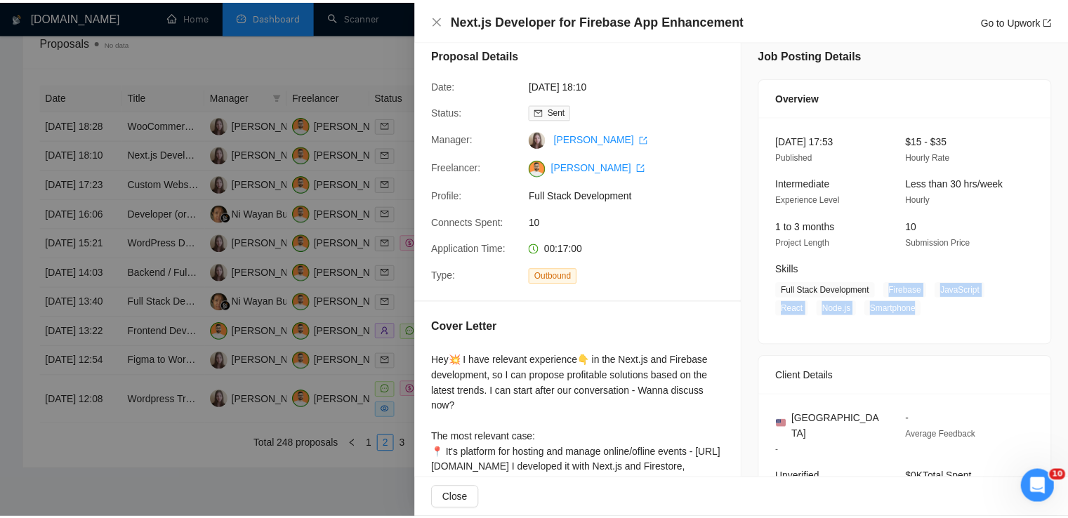
scroll to position [0, 0]
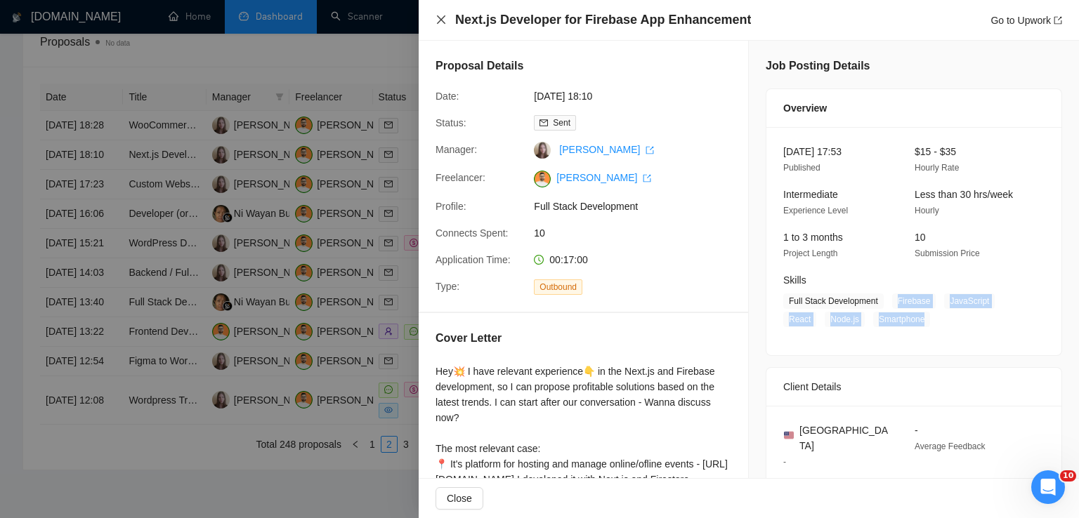
click at [441, 22] on icon "close" at bounding box center [441, 19] width 11 height 11
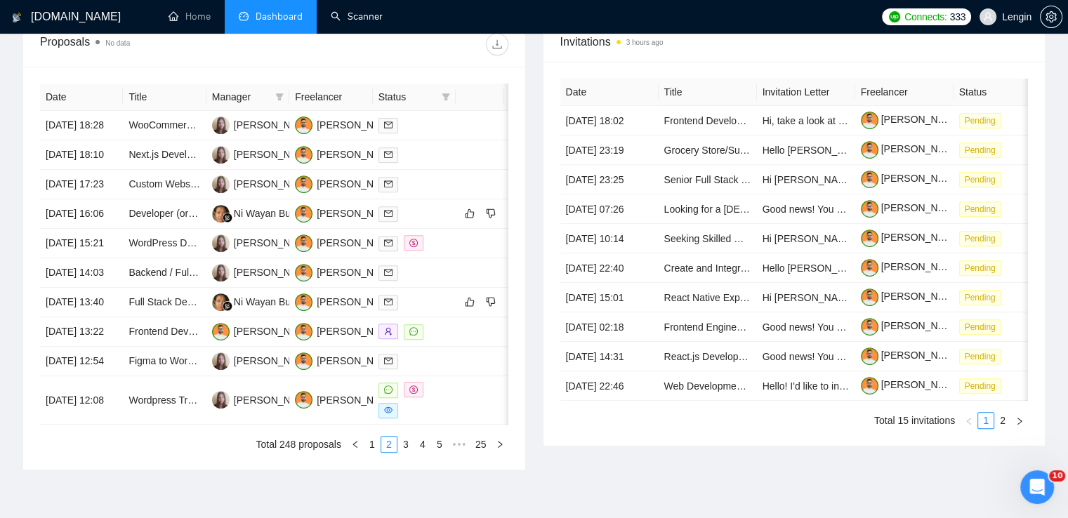
click at [372, 21] on link "Scanner" at bounding box center [357, 17] width 52 height 12
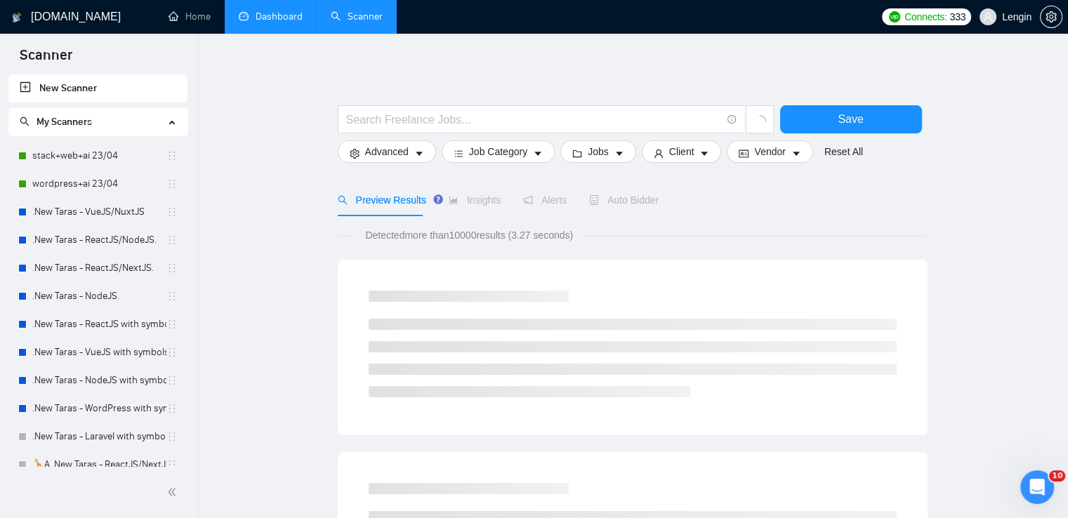
click at [266, 15] on link "Dashboard" at bounding box center [271, 17] width 64 height 12
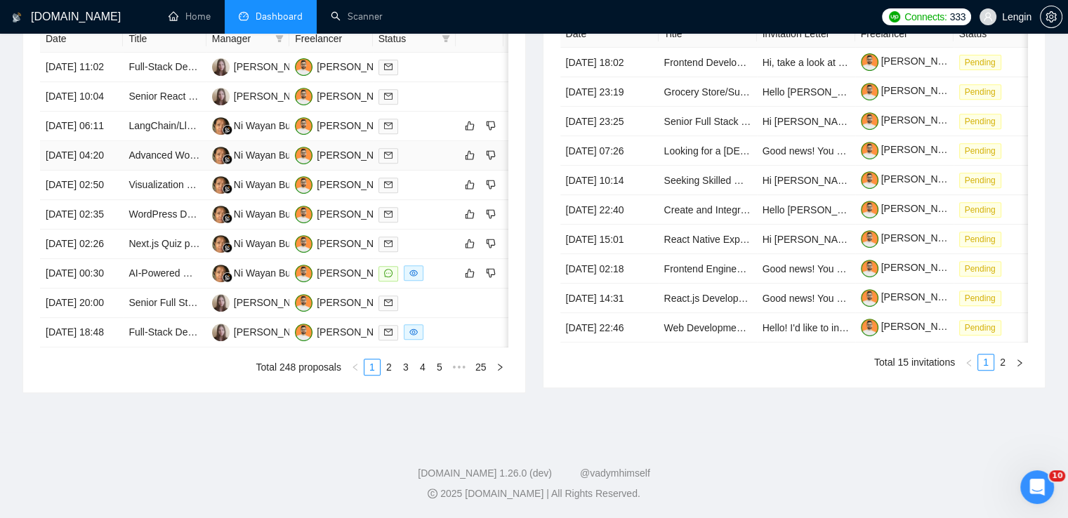
scroll to position [676, 0]
click at [391, 375] on link "2" at bounding box center [388, 367] width 15 height 15
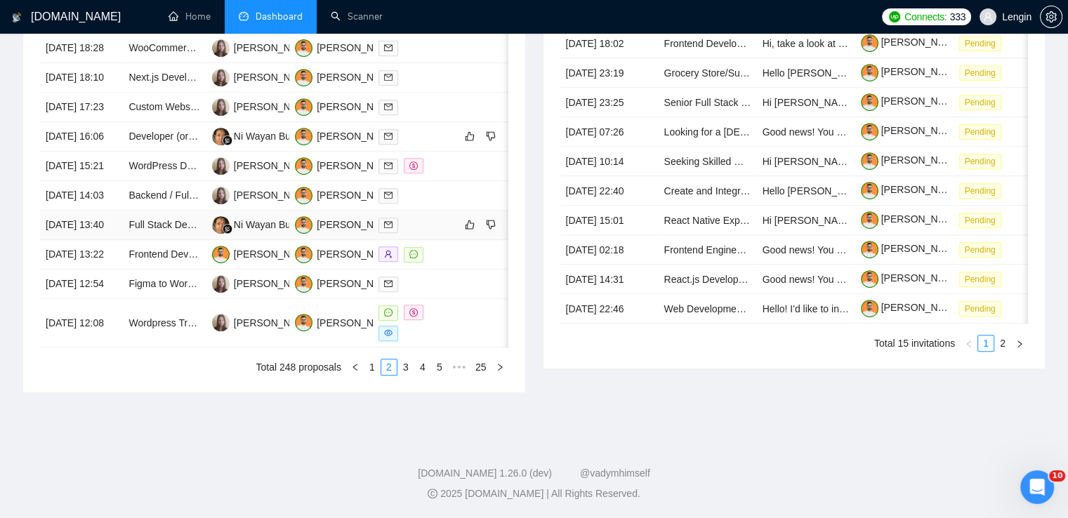
scroll to position [660, 0]
click at [374, 375] on link "1" at bounding box center [372, 367] width 15 height 15
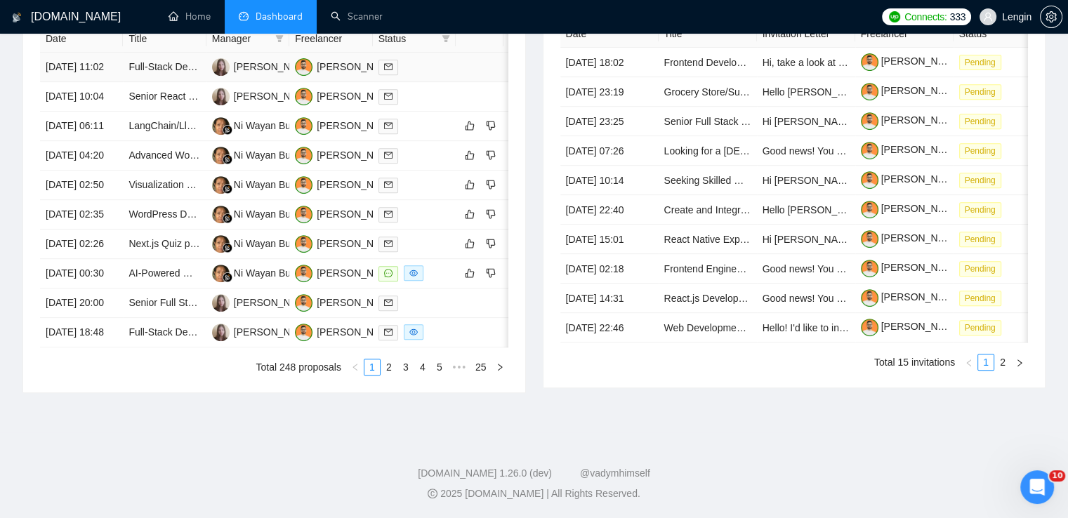
scroll to position [643, 0]
click at [392, 375] on link "2" at bounding box center [388, 367] width 15 height 15
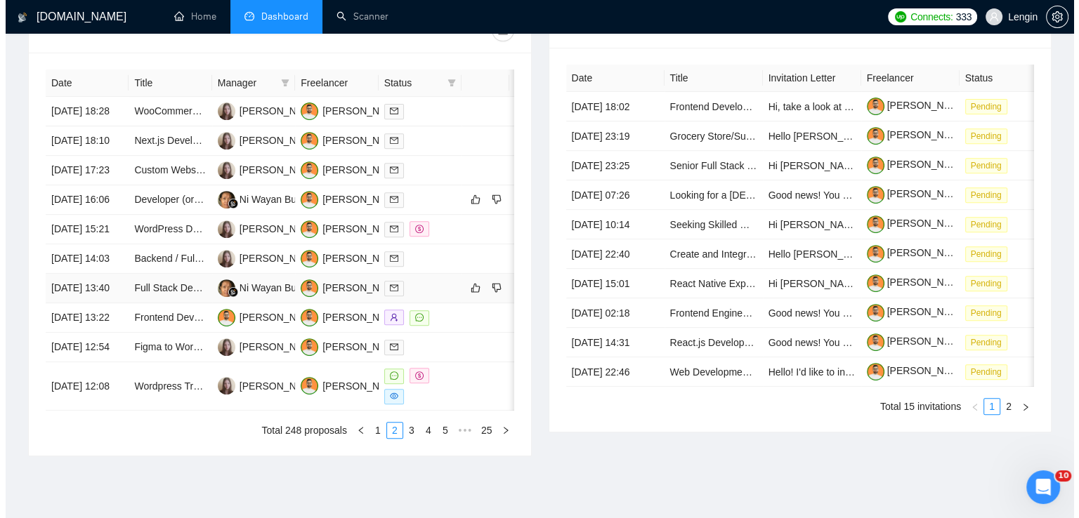
scroll to position [548, 0]
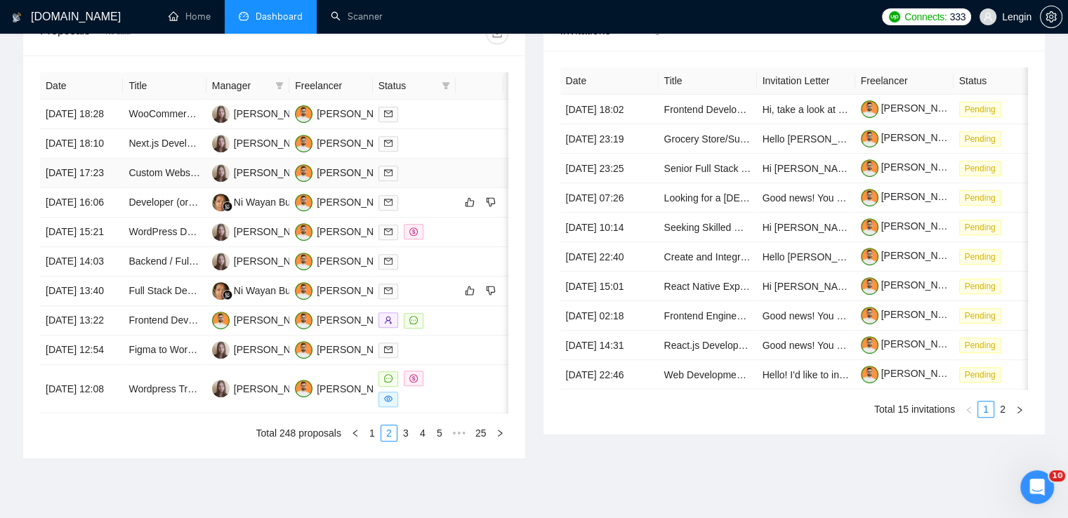
click at [187, 188] on td "Custom Website Development" at bounding box center [164, 174] width 83 height 30
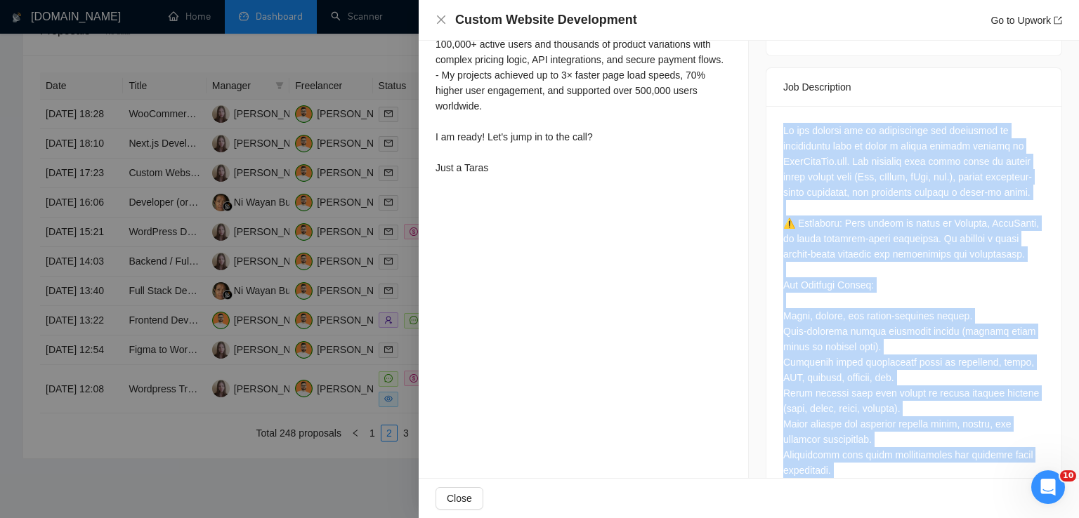
scroll to position [785, 0]
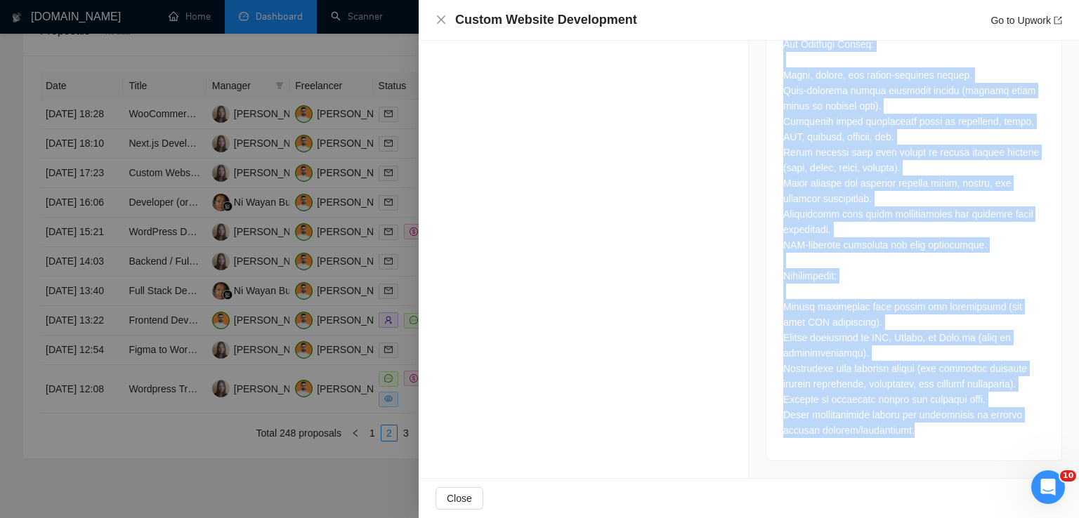
drag, startPoint x: 776, startPoint y: 116, endPoint x: 924, endPoint y: 432, distance: 349.1
click at [924, 432] on div at bounding box center [913, 163] width 295 height 596
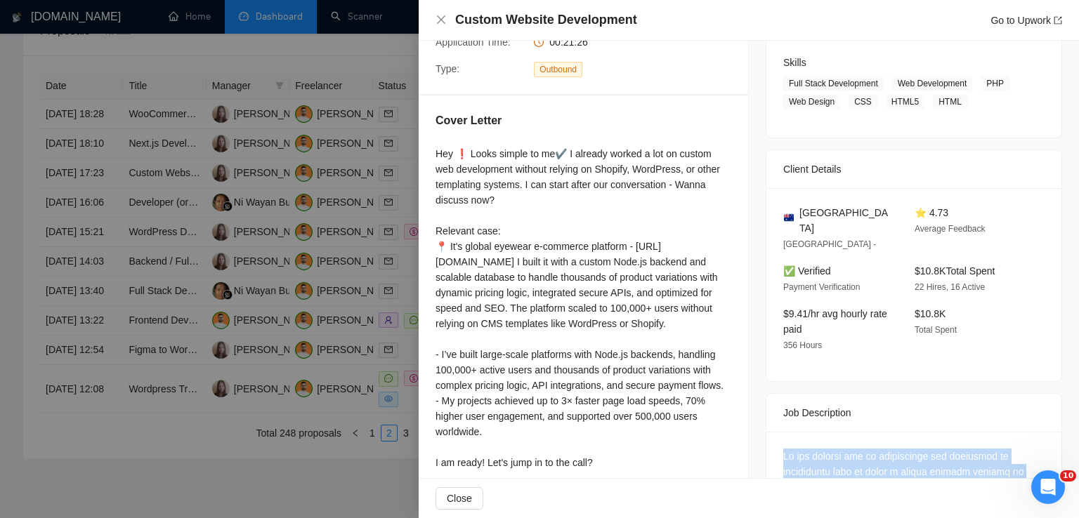
scroll to position [216, 0]
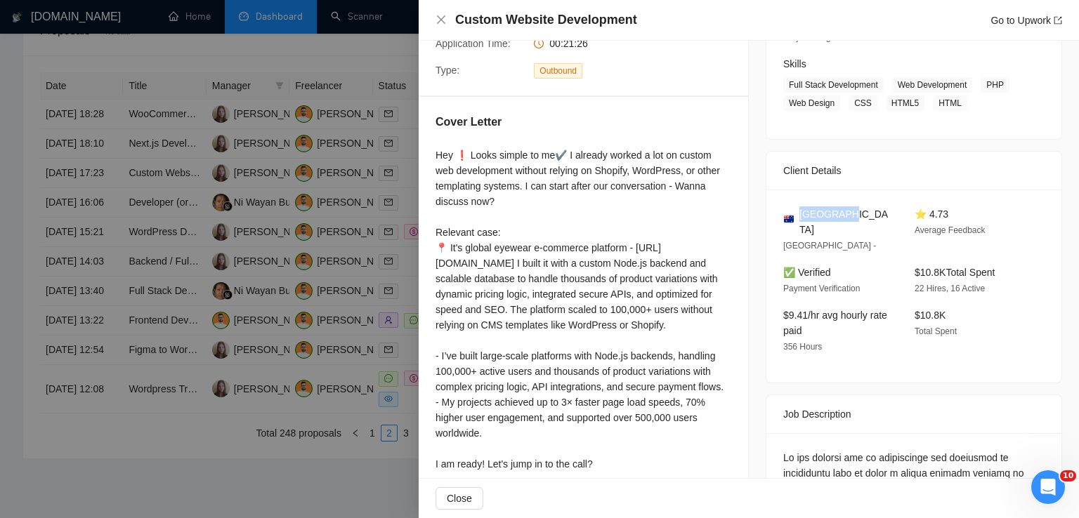
drag, startPoint x: 840, startPoint y: 218, endPoint x: 797, endPoint y: 214, distance: 43.8
click at [797, 214] on div "[GEOGRAPHIC_DATA]" at bounding box center [837, 222] width 109 height 31
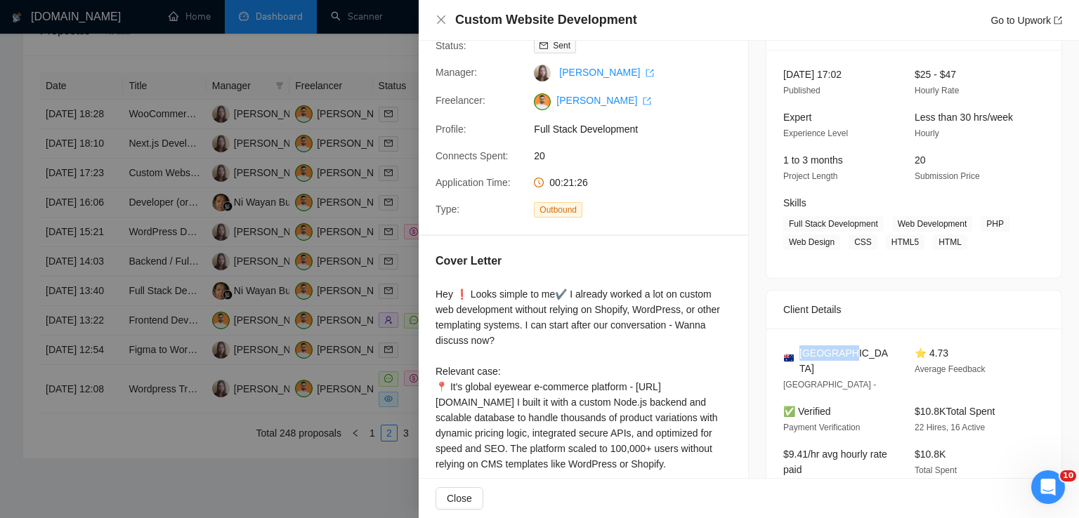
scroll to position [72, 0]
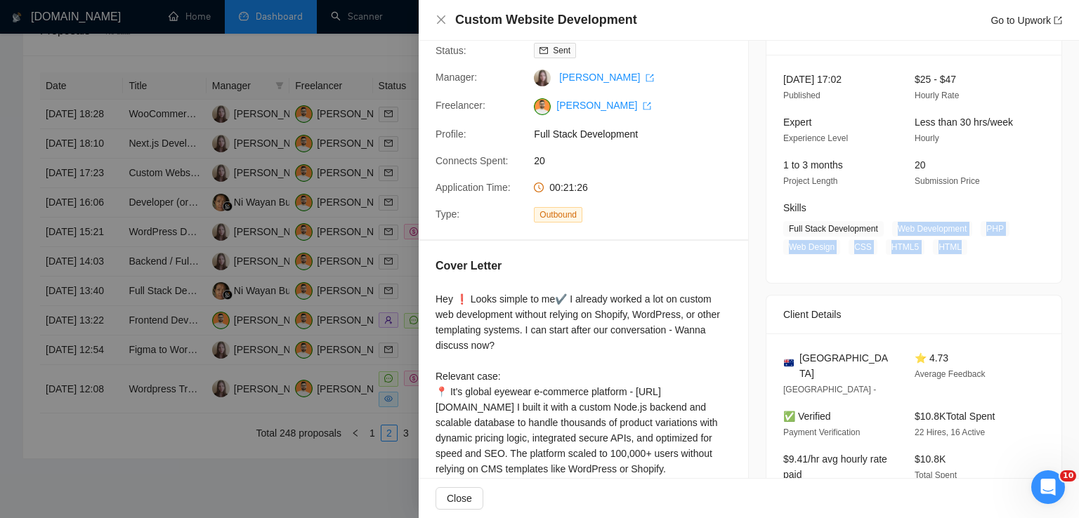
drag, startPoint x: 954, startPoint y: 249, endPoint x: 891, endPoint y: 233, distance: 65.3
click at [891, 233] on span "Full Stack Development Web Development PHP Web Design CSS HTML5 HTML" at bounding box center [903, 238] width 240 height 34
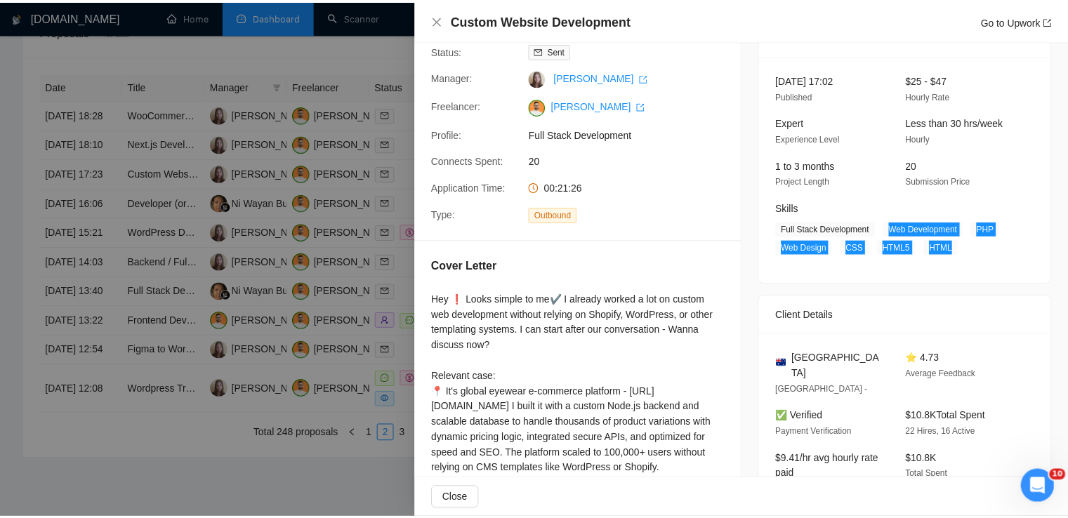
scroll to position [0, 0]
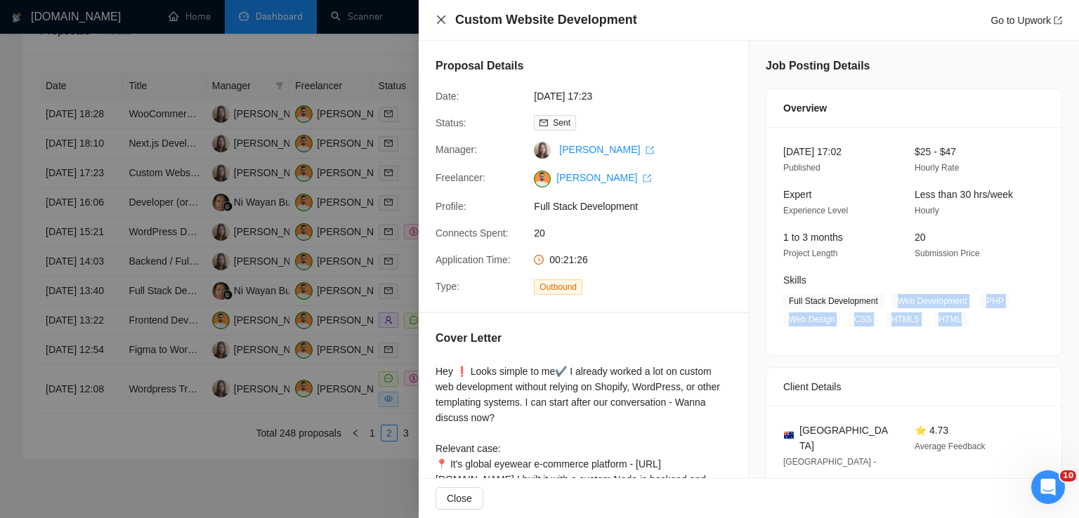
click at [440, 15] on icon "close" at bounding box center [441, 19] width 11 height 11
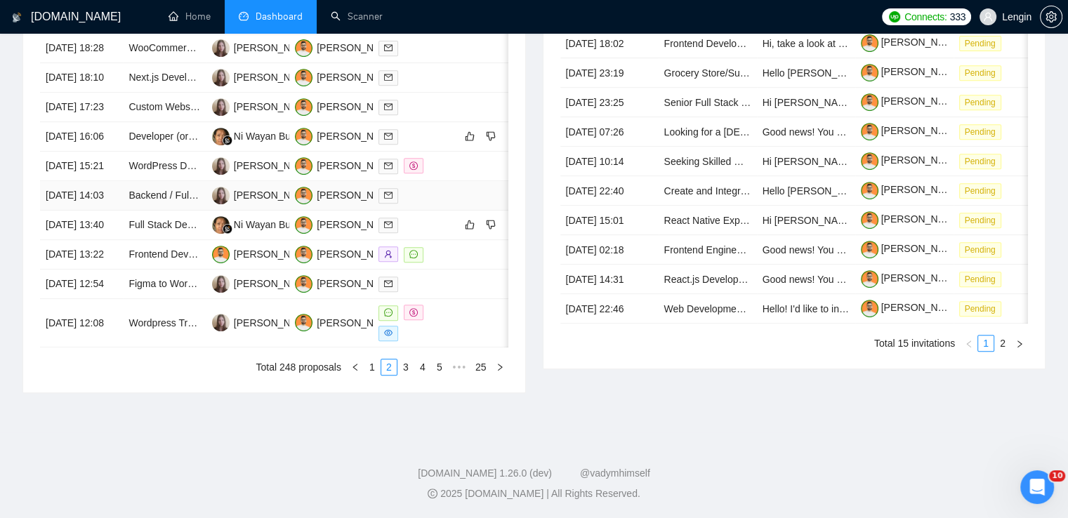
scroll to position [656, 0]
click at [413, 375] on link "3" at bounding box center [405, 367] width 15 height 15
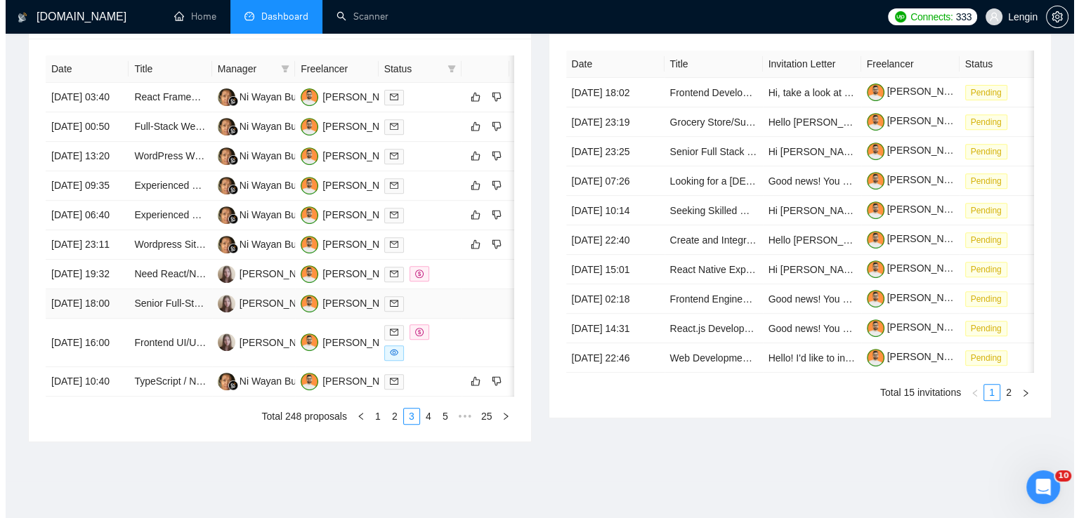
scroll to position [561, 0]
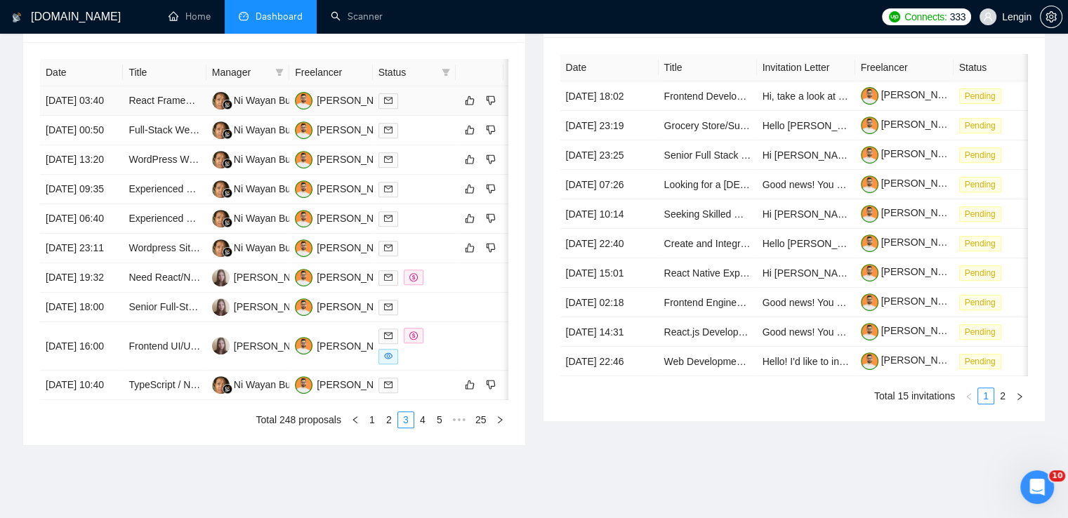
click at [174, 116] on td "React Framework Installation on Firebase" at bounding box center [164, 101] width 83 height 30
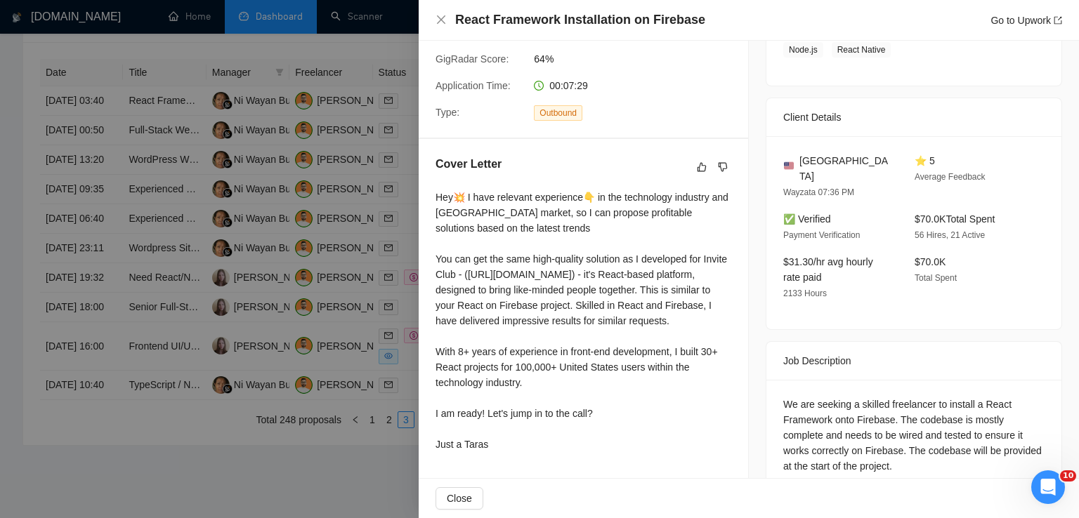
scroll to position [298, 0]
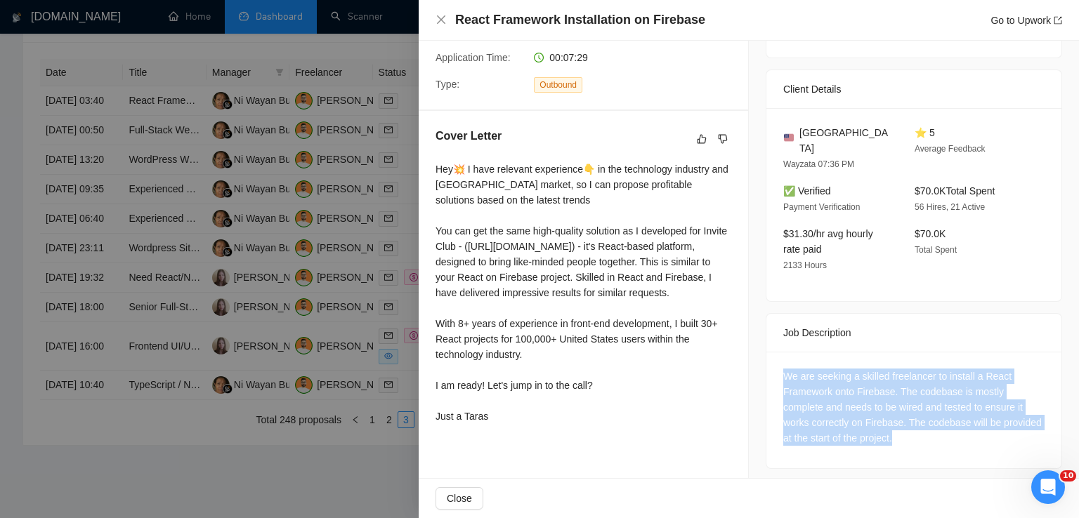
drag, startPoint x: 894, startPoint y: 426, endPoint x: 768, endPoint y: 361, distance: 141.7
click at [768, 361] on div "We are seeking a skilled freelancer to install a React Framework onto Firebase.…" at bounding box center [913, 410] width 295 height 117
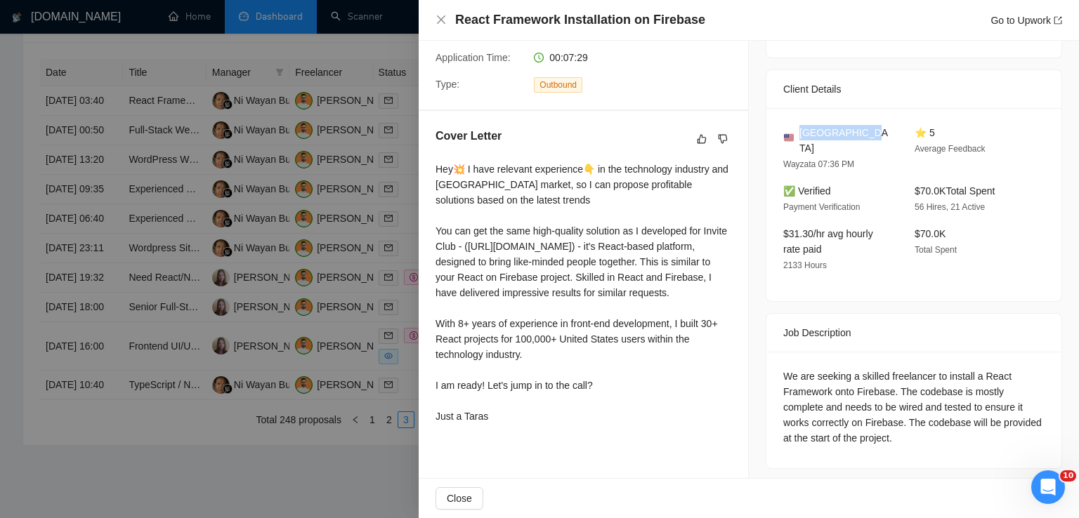
drag, startPoint x: 862, startPoint y: 132, endPoint x: 796, endPoint y: 128, distance: 66.2
click at [796, 128] on div "[GEOGRAPHIC_DATA]" at bounding box center [837, 140] width 109 height 31
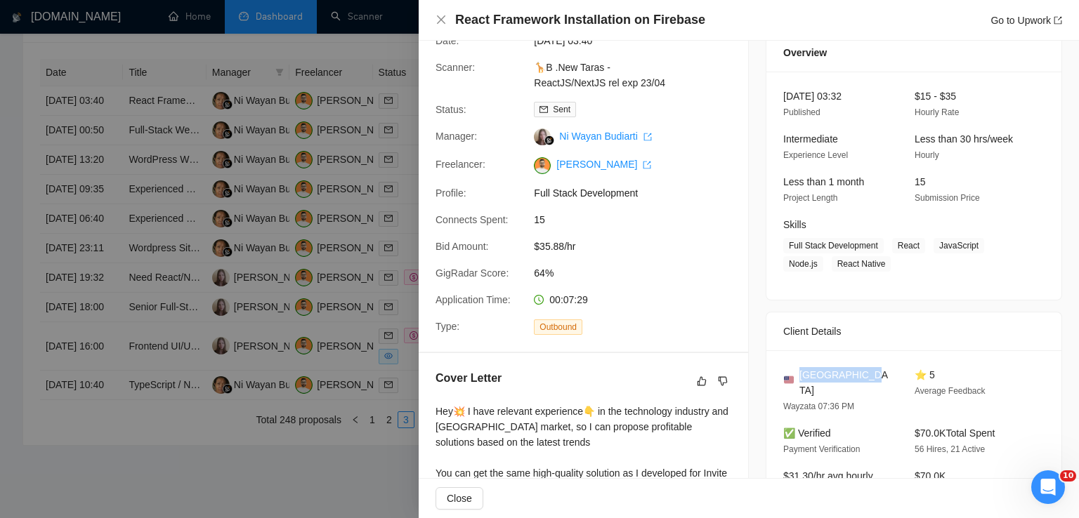
scroll to position [50, 0]
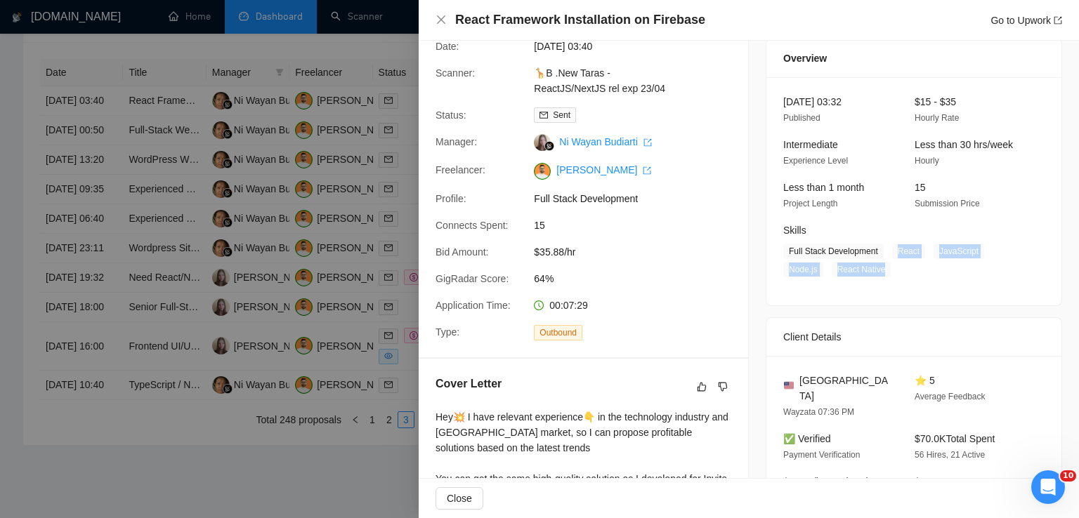
drag, startPoint x: 888, startPoint y: 253, endPoint x: 879, endPoint y: 266, distance: 15.8
click at [879, 266] on span "Full Stack Development React JavaScript Node.js React Native" at bounding box center [903, 261] width 240 height 34
click at [444, 16] on icon "close" at bounding box center [441, 19] width 11 height 11
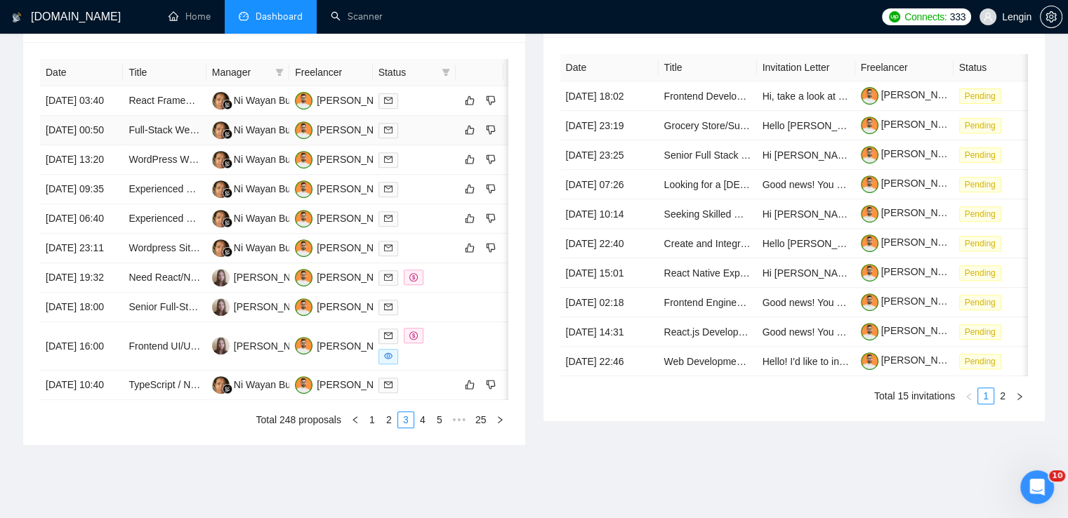
click at [166, 145] on td "Full-Stack Web Developer (Next.js) — Sales-Focused MVP" at bounding box center [164, 131] width 83 height 30
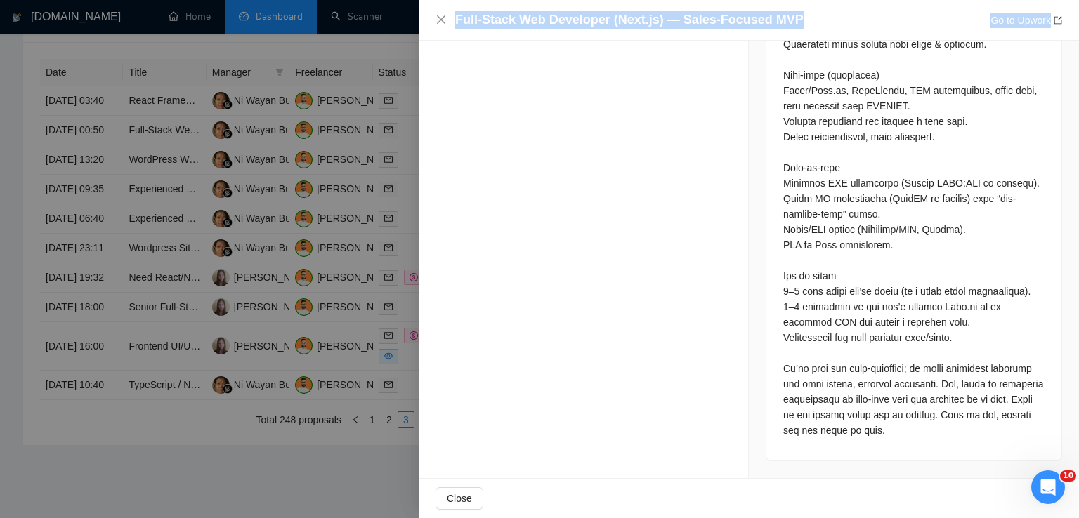
scroll to position [832, 0]
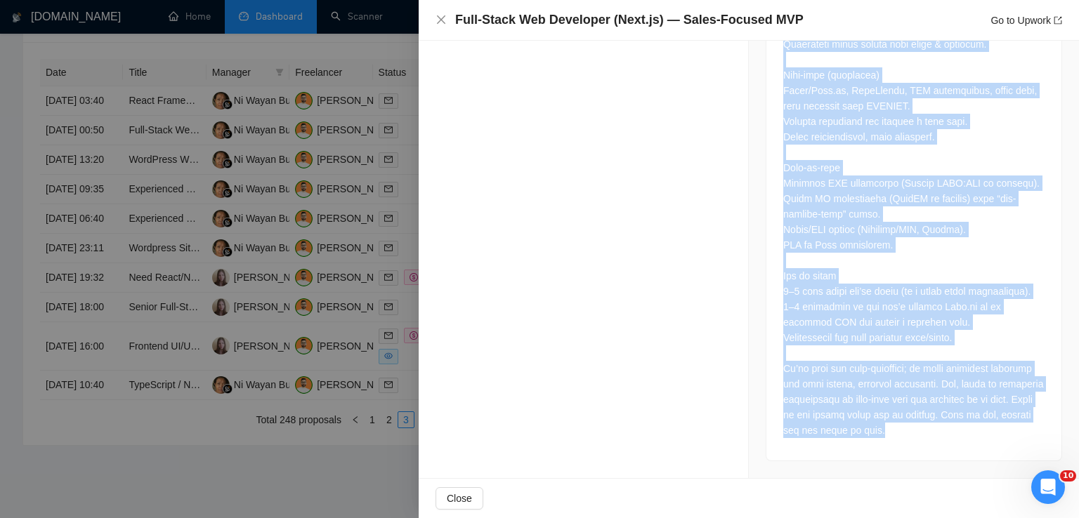
drag, startPoint x: 773, startPoint y: 133, endPoint x: 945, endPoint y: 440, distance: 352.3
click at [945, 440] on div at bounding box center [913, 140] width 295 height 642
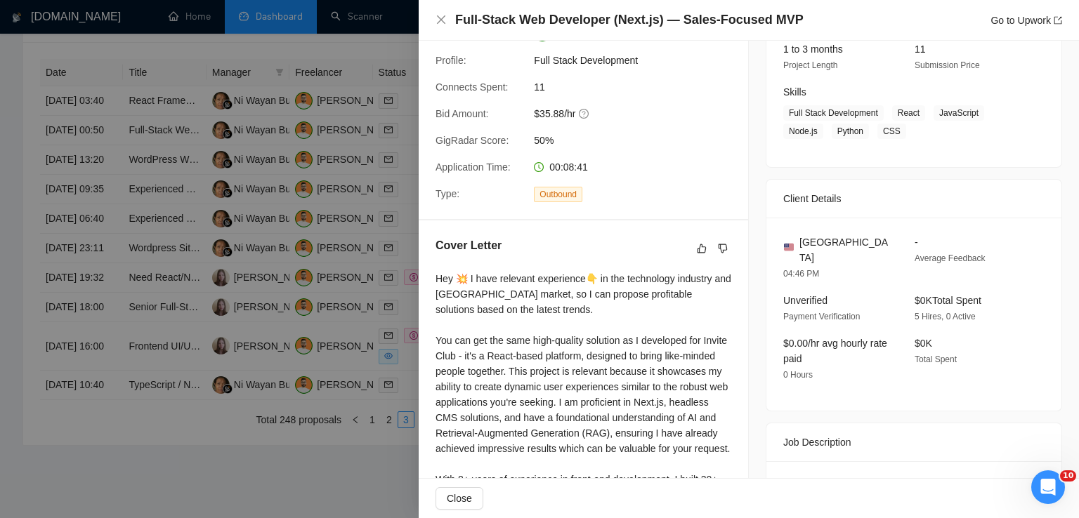
scroll to position [188, 0]
drag, startPoint x: 859, startPoint y: 240, endPoint x: 795, endPoint y: 242, distance: 64.0
click at [795, 242] on div "[GEOGRAPHIC_DATA]" at bounding box center [837, 250] width 109 height 31
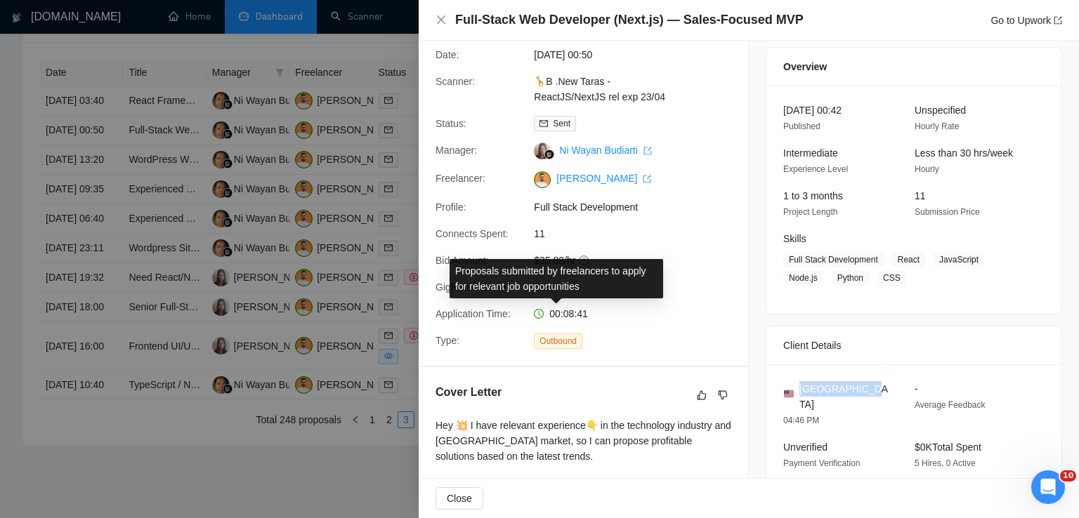
scroll to position [39, 0]
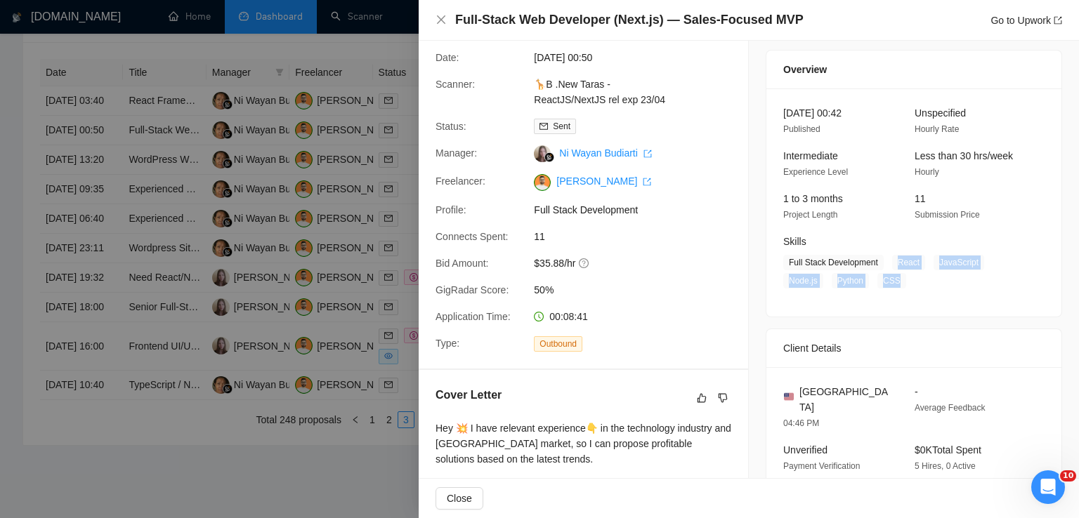
drag, startPoint x: 888, startPoint y: 266, endPoint x: 898, endPoint y: 289, distance: 25.8
click at [898, 289] on div "[DATE] 00:42 Published Unspecified Hourly Rate Intermediate Experience Level Le…" at bounding box center [913, 203] width 295 height 228
click at [439, 19] on icon "close" at bounding box center [441, 19] width 8 height 8
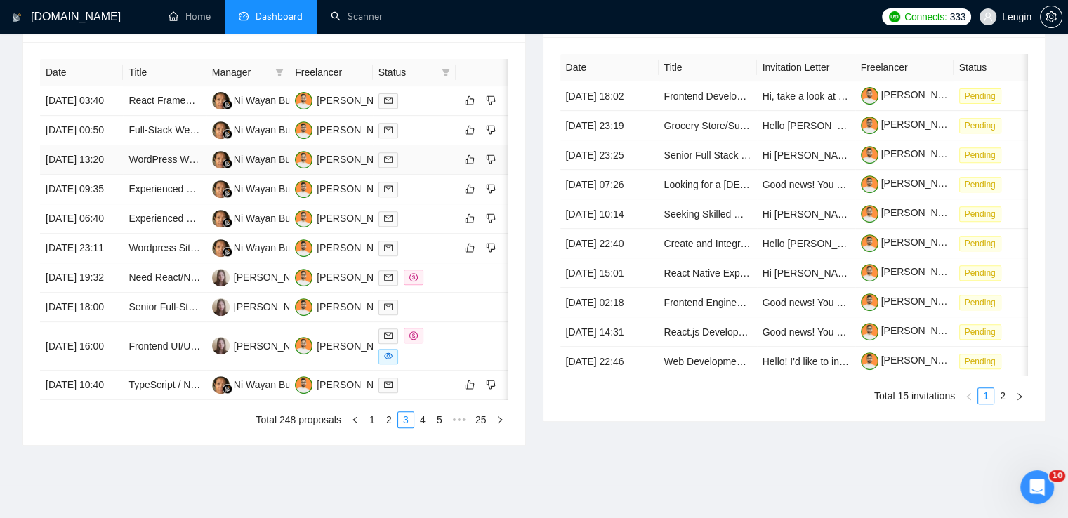
click at [188, 175] on td "WordPress Webshop Development" at bounding box center [164, 160] width 83 height 30
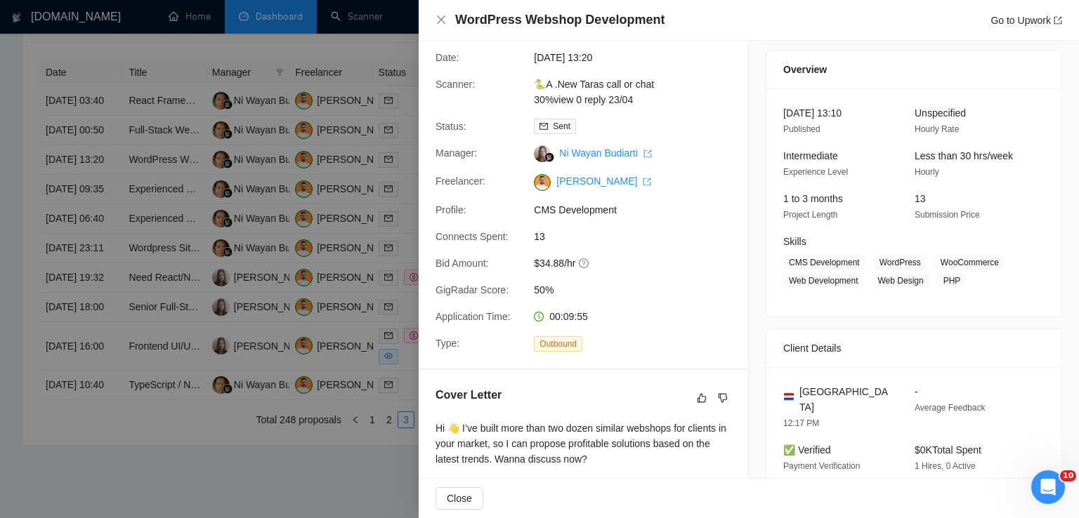
scroll to position [360, 0]
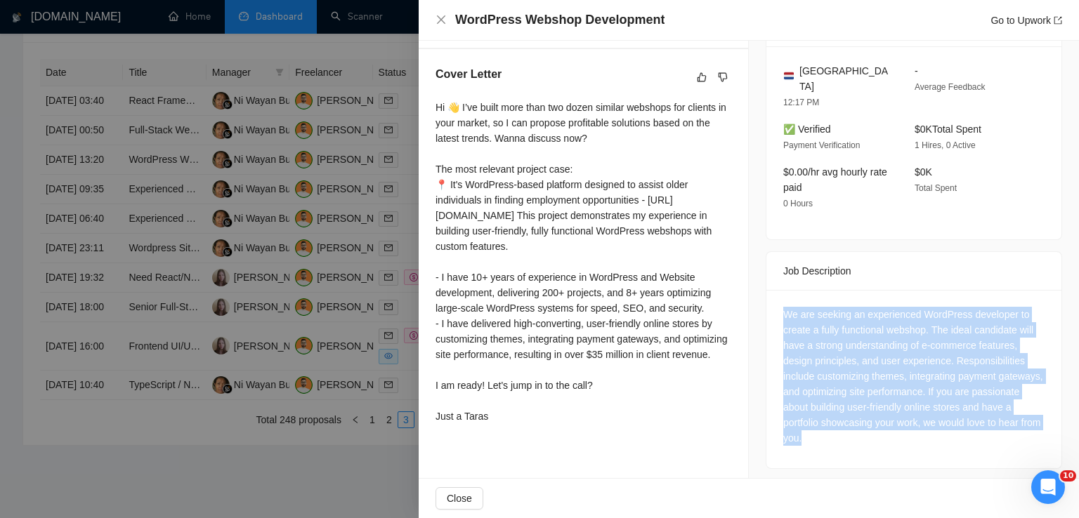
drag, startPoint x: 848, startPoint y: 421, endPoint x: 758, endPoint y: 296, distance: 154.6
click at [758, 296] on div "Job Posting Details Overview [DATE] 13:10 Published Unspecified Hourly Rate Int…" at bounding box center [914, 83] width 330 height 805
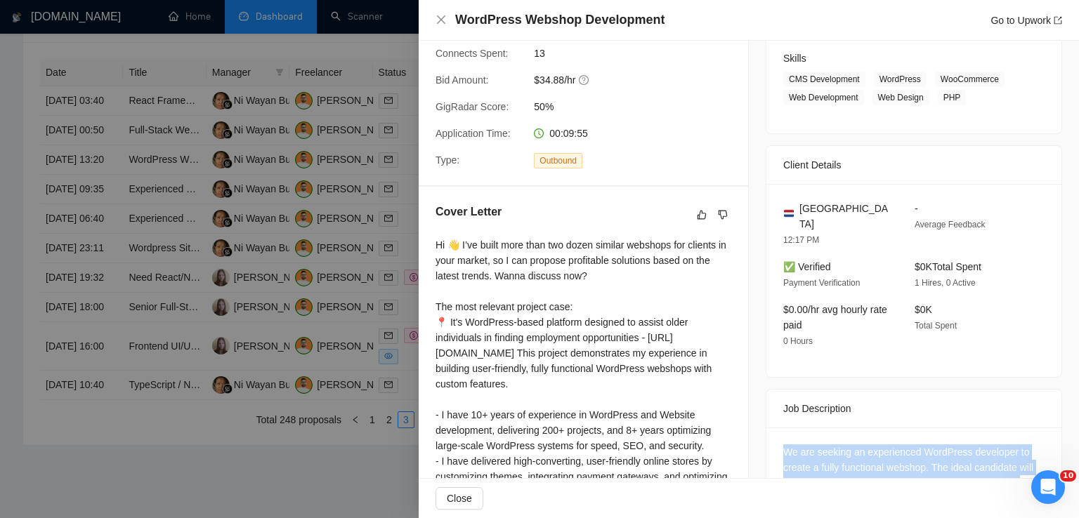
scroll to position [219, 0]
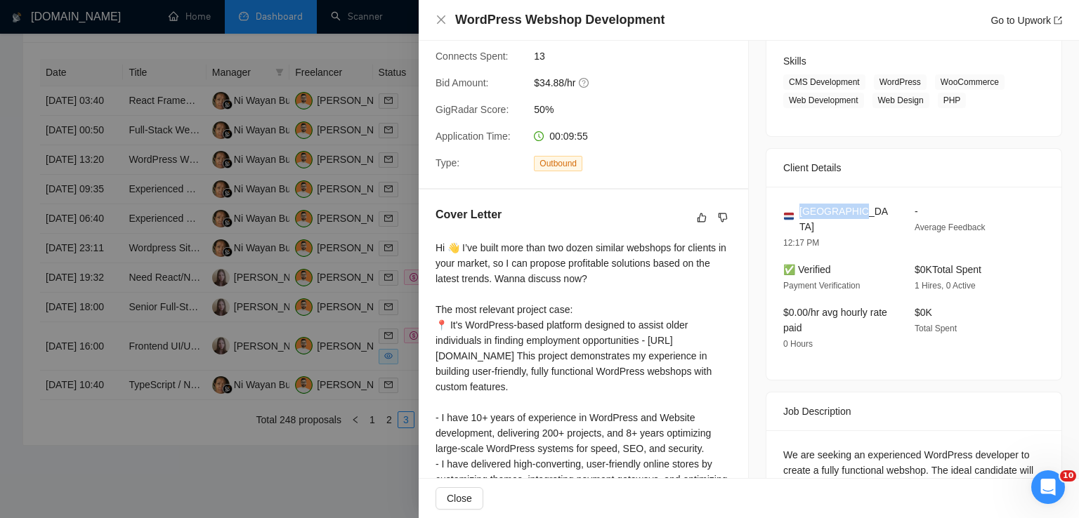
drag, startPoint x: 852, startPoint y: 214, endPoint x: 794, endPoint y: 211, distance: 58.3
click at [794, 211] on div "[GEOGRAPHIC_DATA]" at bounding box center [837, 219] width 109 height 31
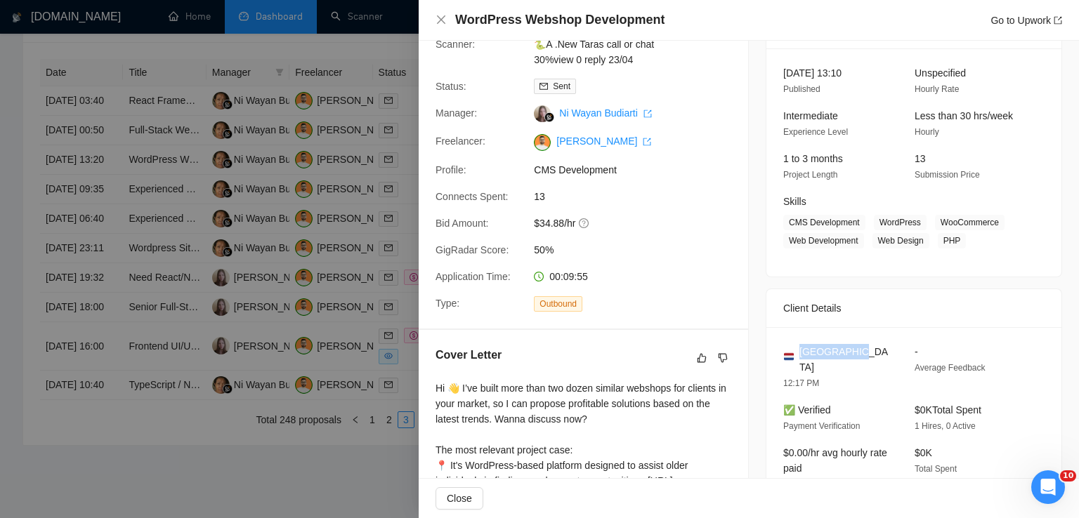
scroll to position [72, 0]
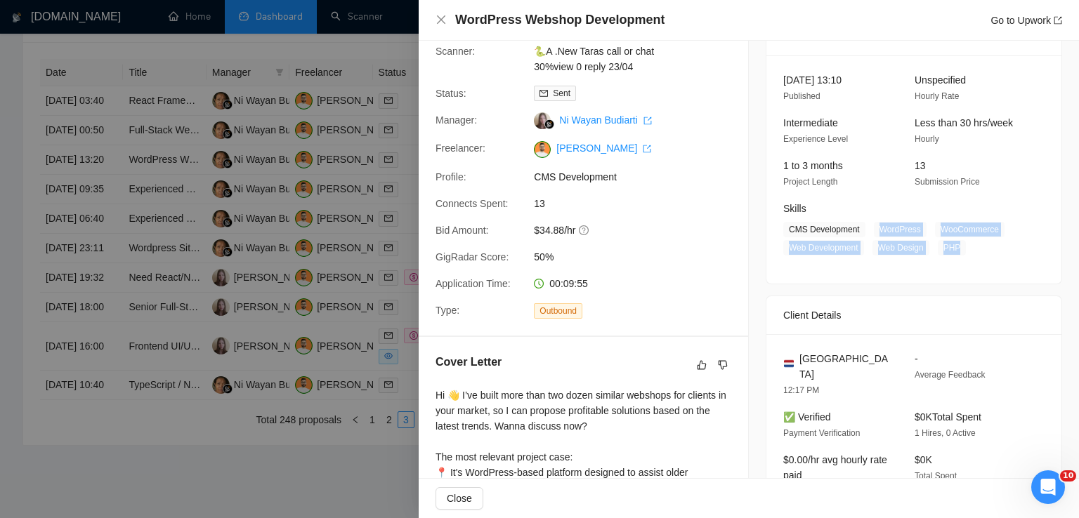
drag, startPoint x: 955, startPoint y: 245, endPoint x: 872, endPoint y: 228, distance: 84.6
click at [872, 228] on span "CMS Development WordPress WooCommerce Web Development Web Design PHP" at bounding box center [903, 239] width 240 height 34
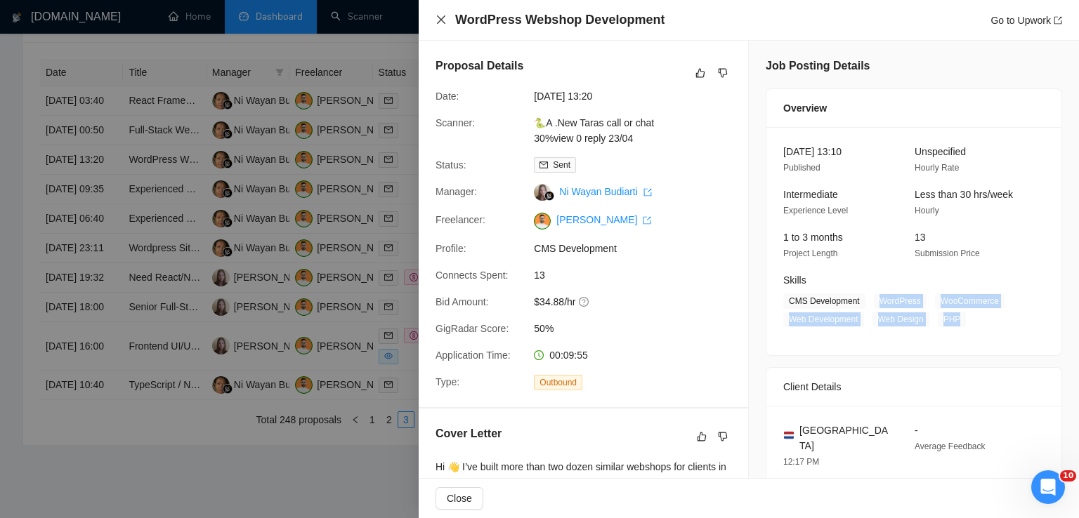
click at [441, 19] on icon "close" at bounding box center [441, 19] width 8 height 8
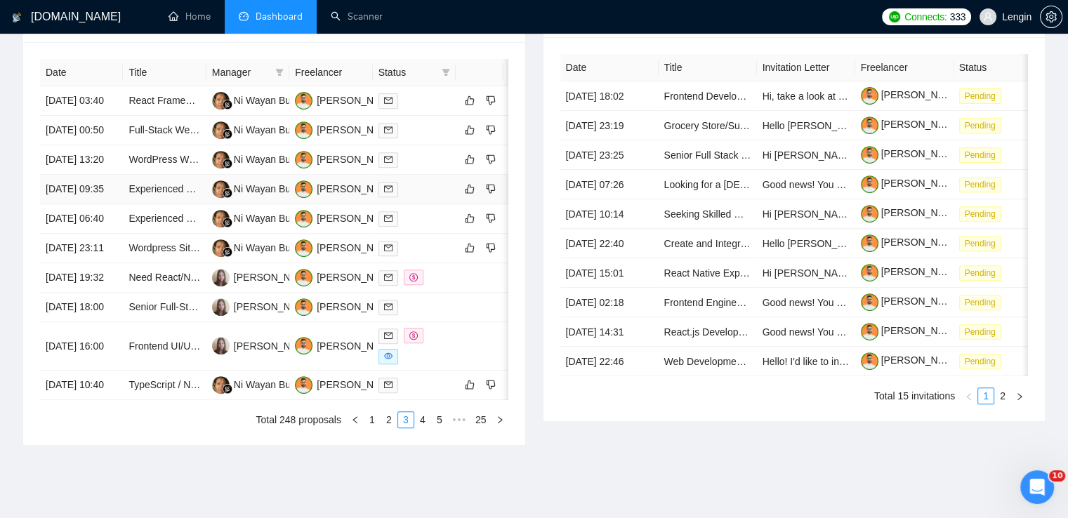
click at [171, 204] on td "Experienced WordPress Developer Needed for E-Commerce Site" at bounding box center [164, 190] width 83 height 30
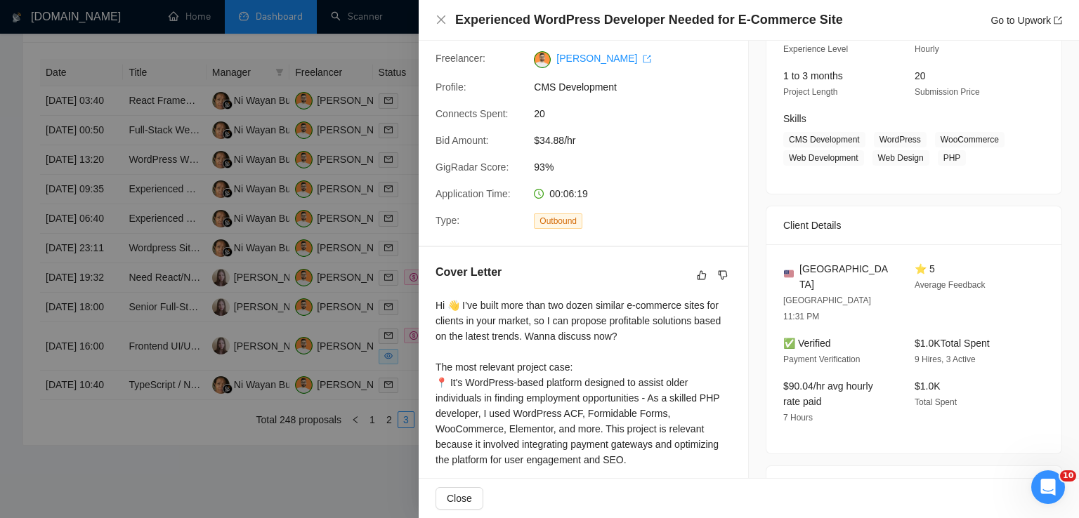
scroll to position [360, 0]
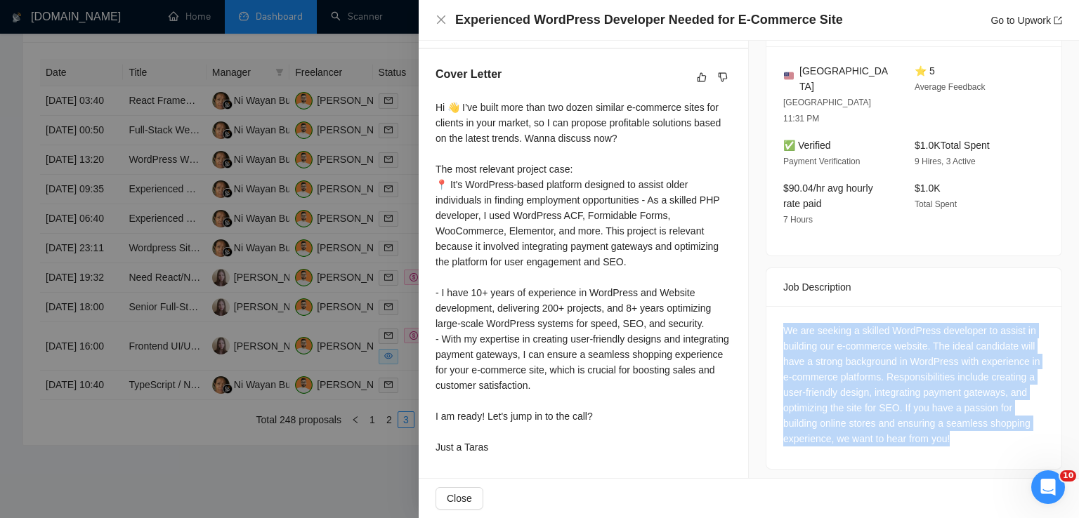
drag, startPoint x: 958, startPoint y: 405, endPoint x: 767, endPoint y: 299, distance: 218.9
click at [767, 306] on div "We are seeking a skilled WordPress developer to assist in building our e-commer…" at bounding box center [913, 387] width 295 height 163
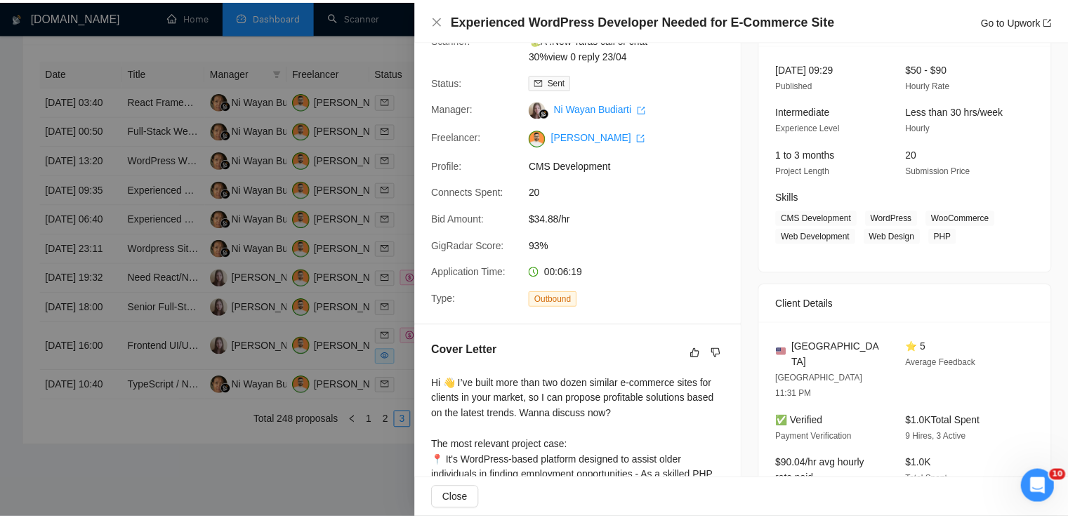
scroll to position [67, 0]
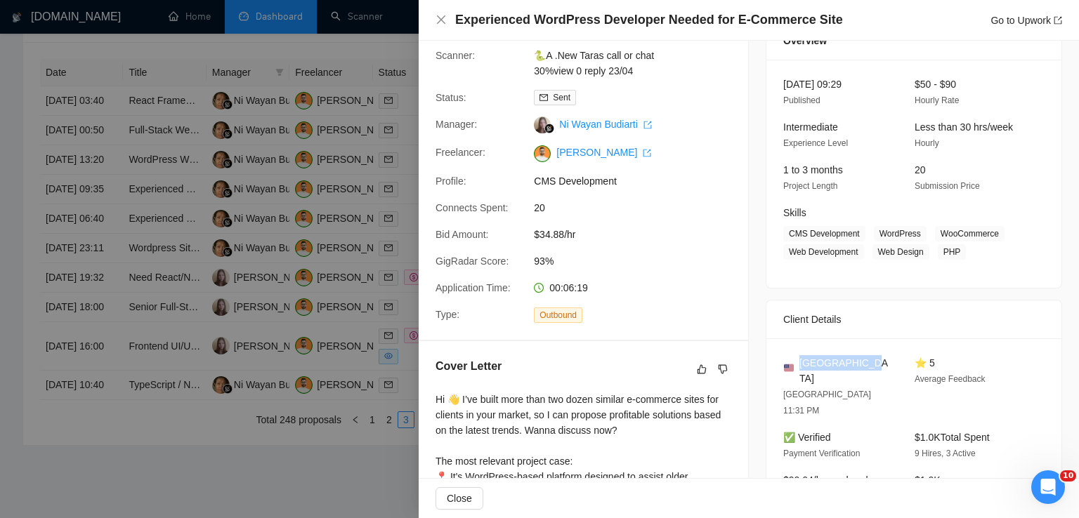
drag, startPoint x: 858, startPoint y: 366, endPoint x: 793, endPoint y: 360, distance: 64.9
click at [793, 360] on div "[GEOGRAPHIC_DATA]" at bounding box center [837, 370] width 109 height 31
drag, startPoint x: 956, startPoint y: 254, endPoint x: 871, endPoint y: 227, distance: 89.1
click at [871, 227] on span "CMS Development WordPress WooCommerce Web Development Web Design PHP" at bounding box center [903, 243] width 240 height 34
click at [444, 21] on icon "close" at bounding box center [441, 19] width 11 height 11
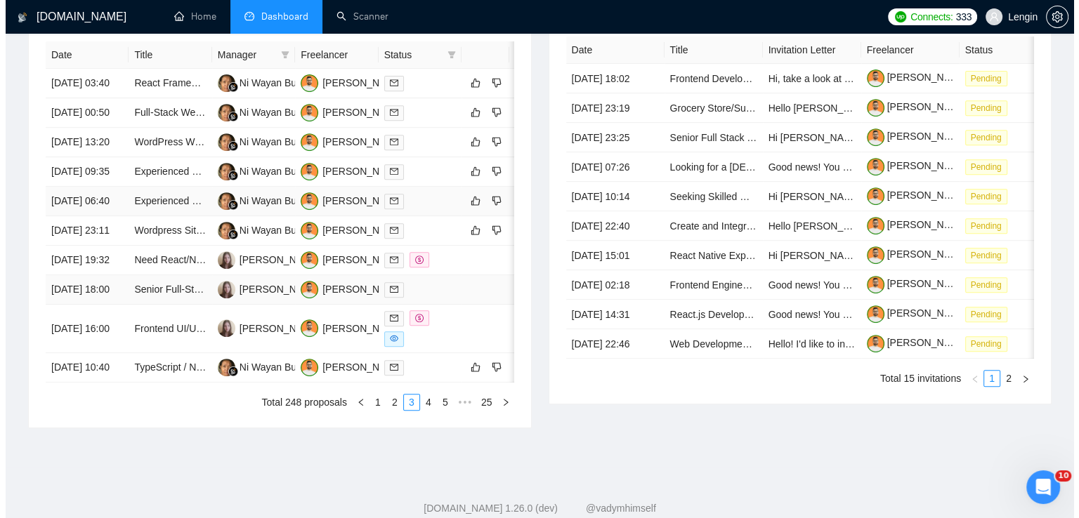
scroll to position [573, 0]
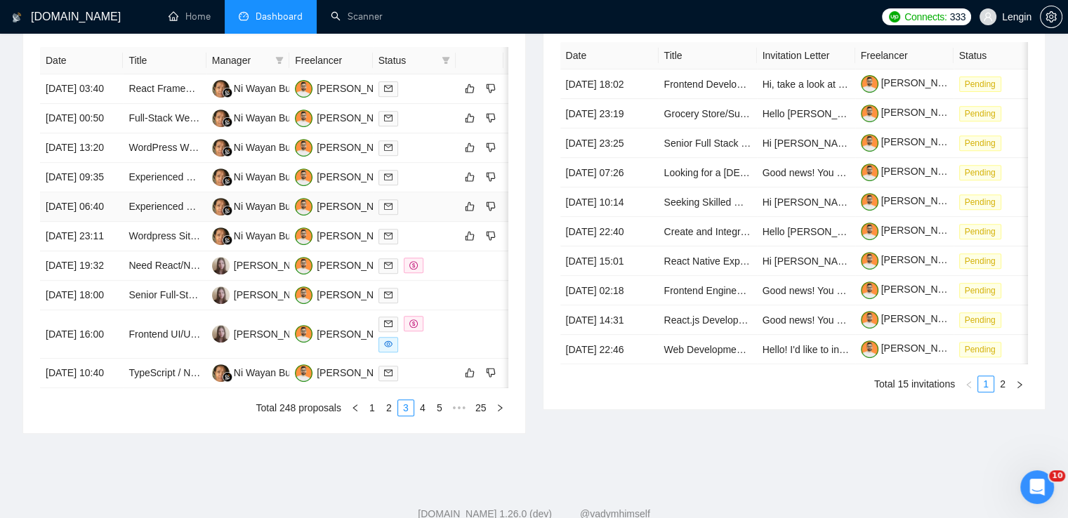
click at [155, 222] on td "Experienced WordPress Developer Needed for Website Projects" at bounding box center [164, 207] width 83 height 30
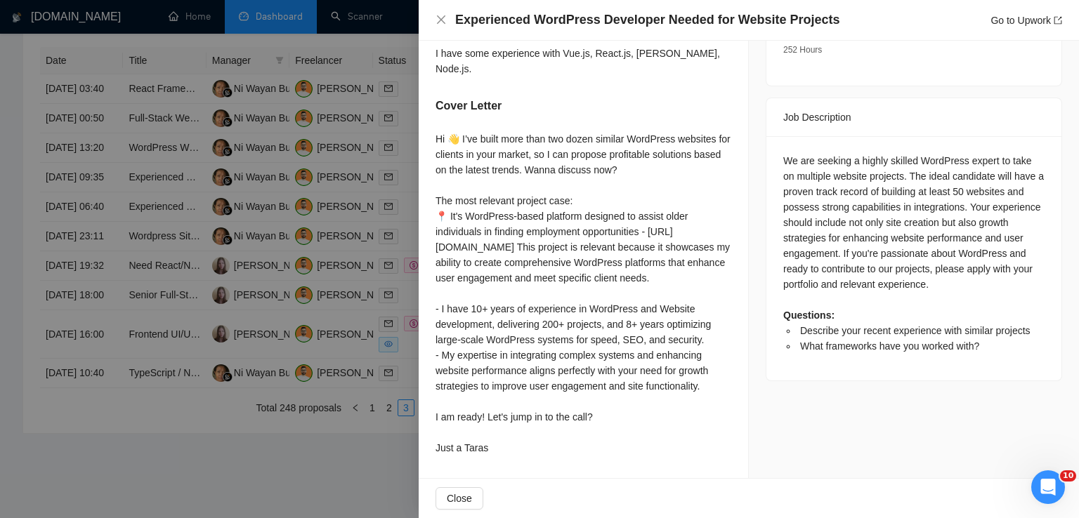
scroll to position [561, 0]
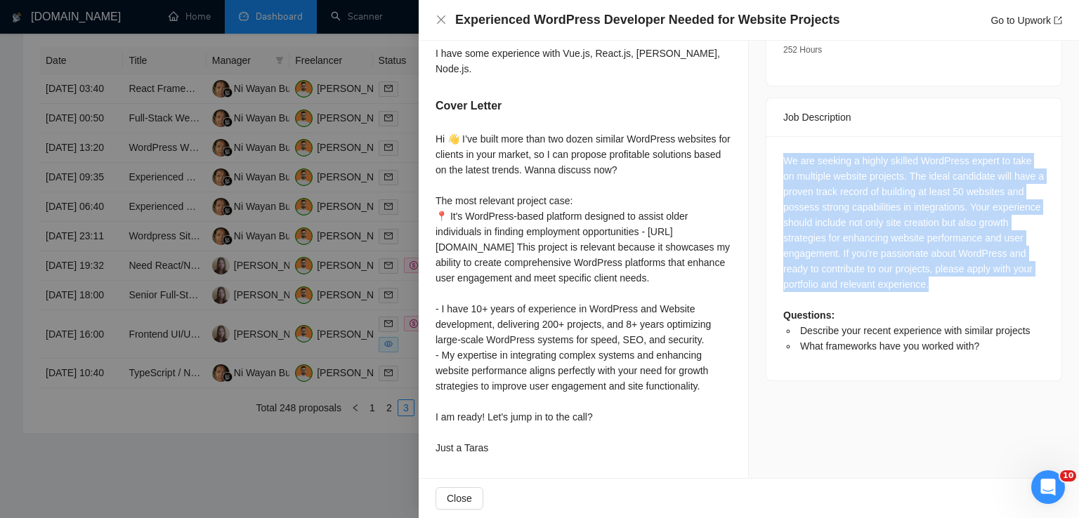
drag, startPoint x: 778, startPoint y: 100, endPoint x: 955, endPoint y: 222, distance: 214.5
click at [955, 222] on div "We are seeking a highly skilled WordPress expert to take on multiple website pr…" at bounding box center [913, 253] width 261 height 201
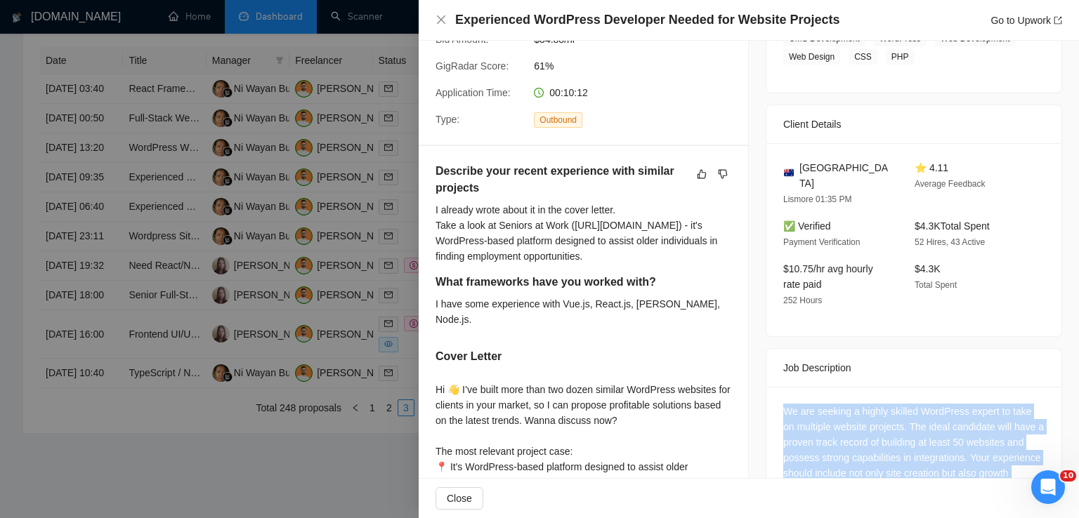
scroll to position [257, 0]
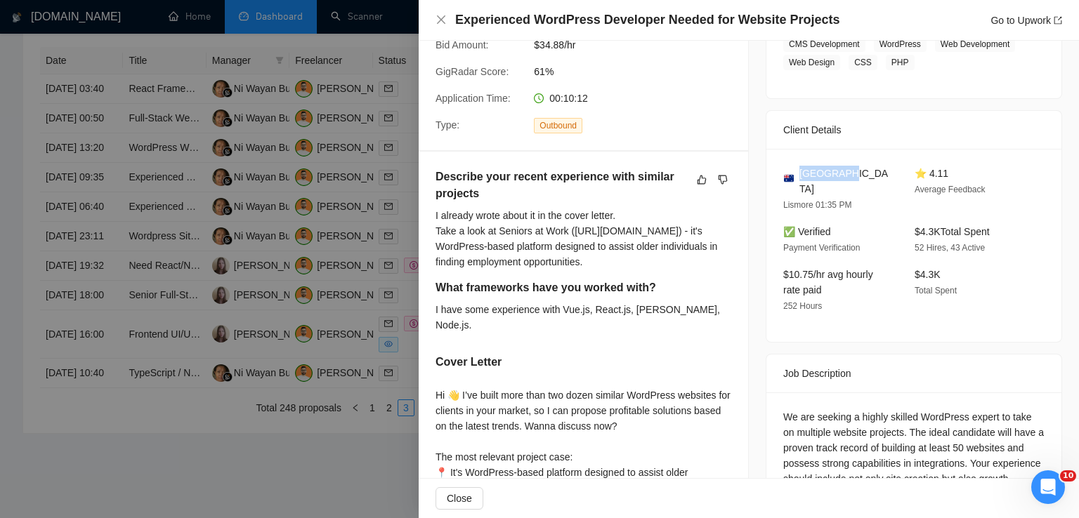
drag, startPoint x: 834, startPoint y: 171, endPoint x: 795, endPoint y: 170, distance: 39.4
click at [795, 170] on div "[GEOGRAPHIC_DATA]" at bounding box center [837, 181] width 109 height 31
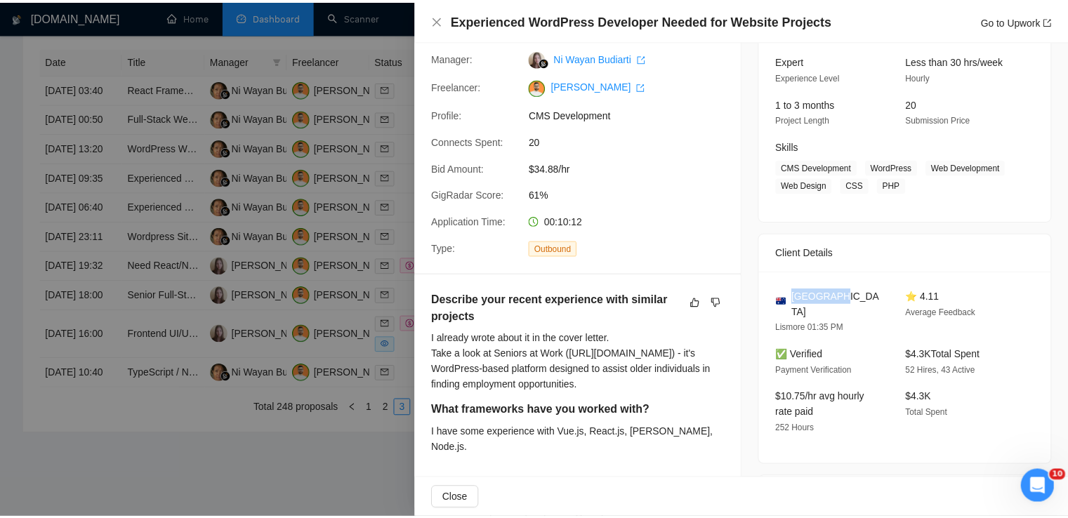
scroll to position [96, 0]
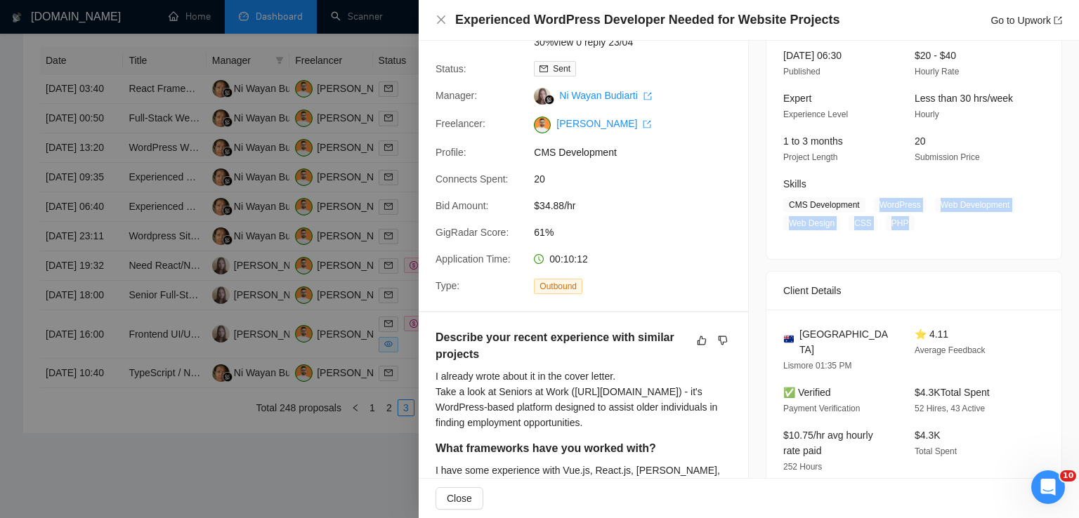
drag, startPoint x: 901, startPoint y: 220, endPoint x: 868, endPoint y: 206, distance: 35.2
click at [868, 206] on span "CMS Development WordPress Web Development Web Design CSS PHP" at bounding box center [903, 214] width 240 height 34
click at [440, 15] on icon "close" at bounding box center [441, 19] width 11 height 11
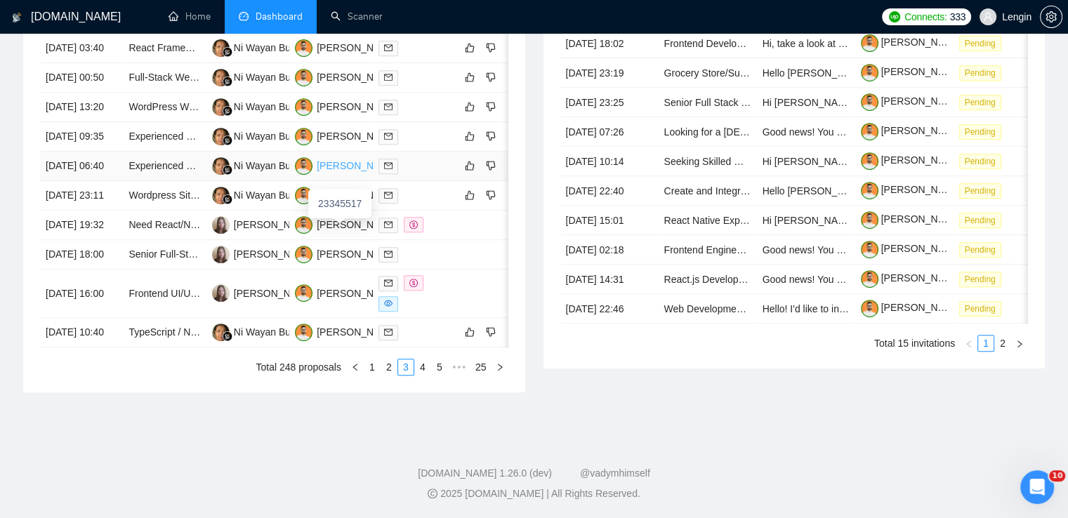
scroll to position [708, 0]
click at [419, 375] on link "4" at bounding box center [422, 367] width 15 height 15
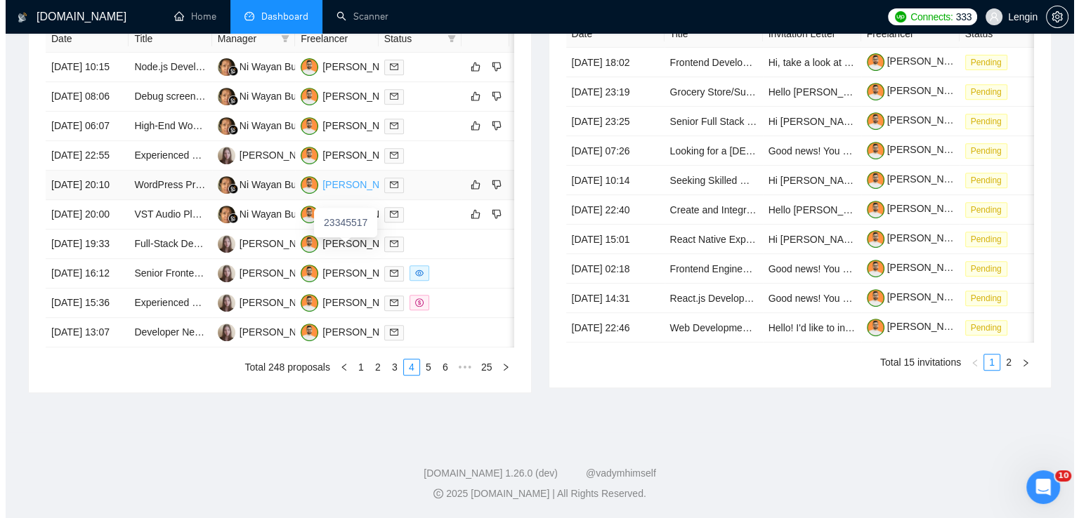
scroll to position [638, 0]
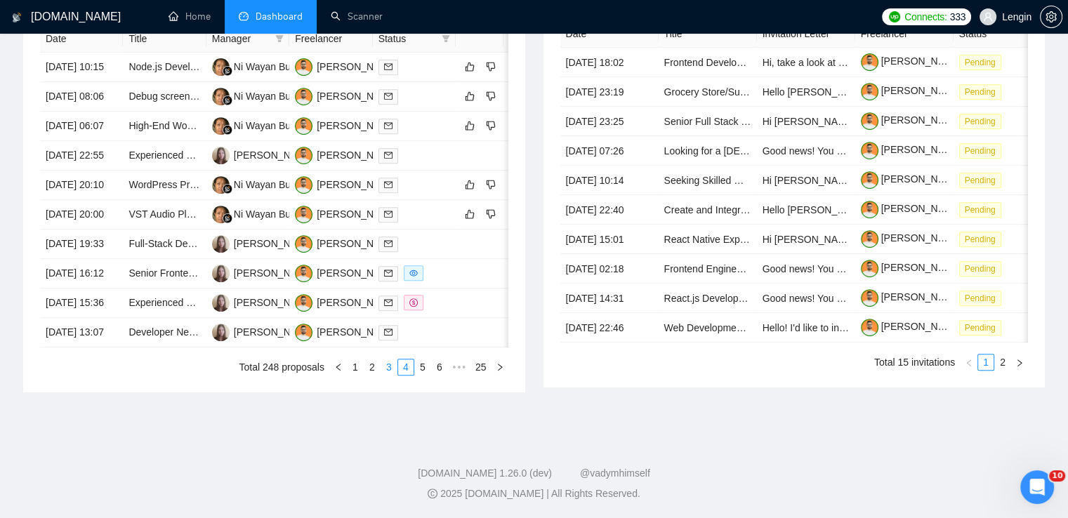
click at [391, 375] on link "3" at bounding box center [388, 367] width 15 height 15
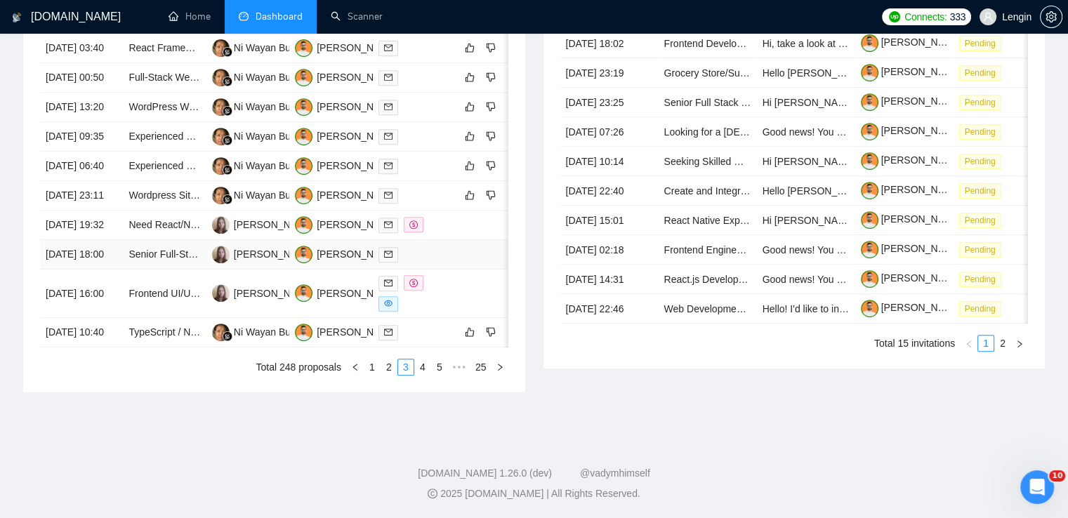
click at [171, 270] on td "Senior Full-Stack Developer (React / Node.js / Cloud)" at bounding box center [164, 255] width 83 height 30
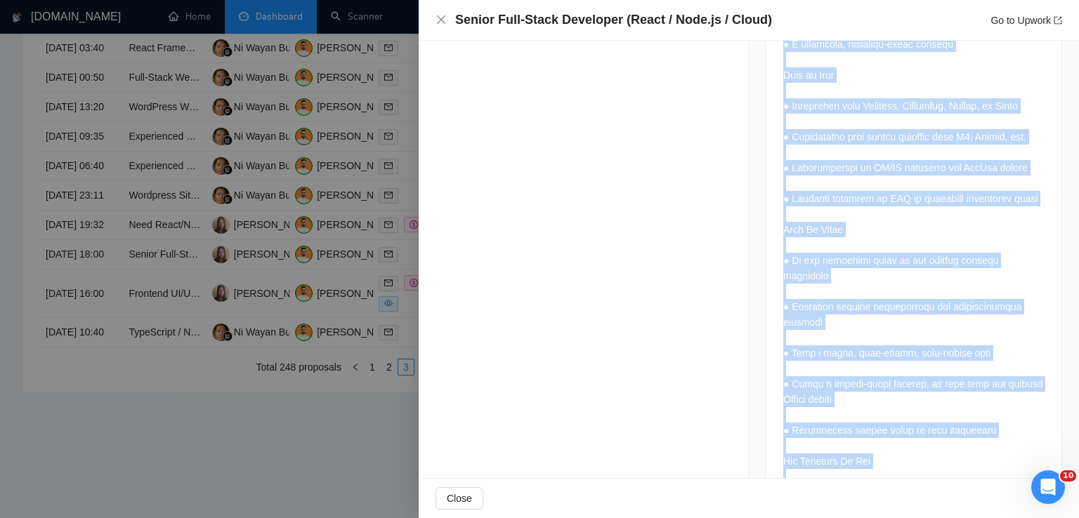
scroll to position [1960, 0]
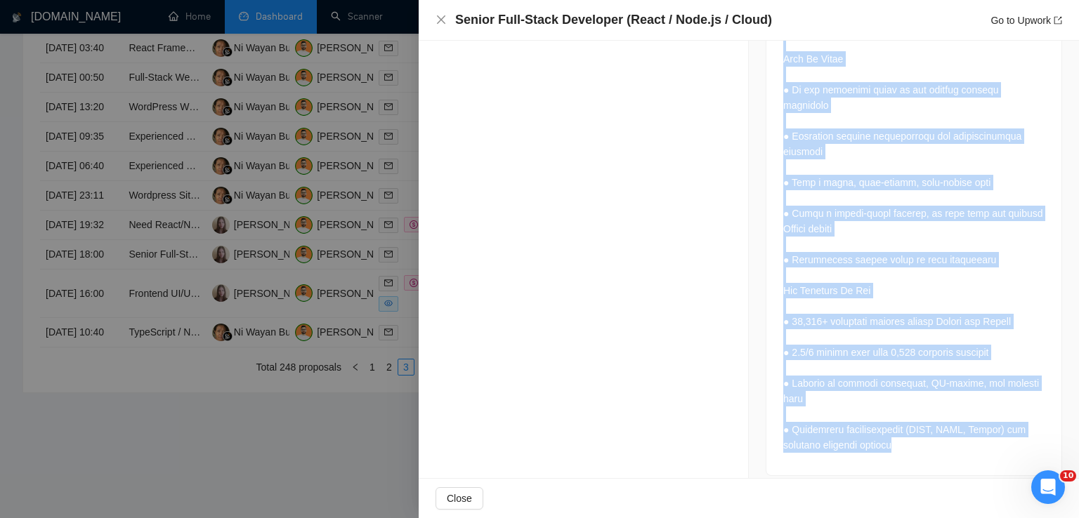
drag, startPoint x: 775, startPoint y: 98, endPoint x: 905, endPoint y: 427, distance: 353.5
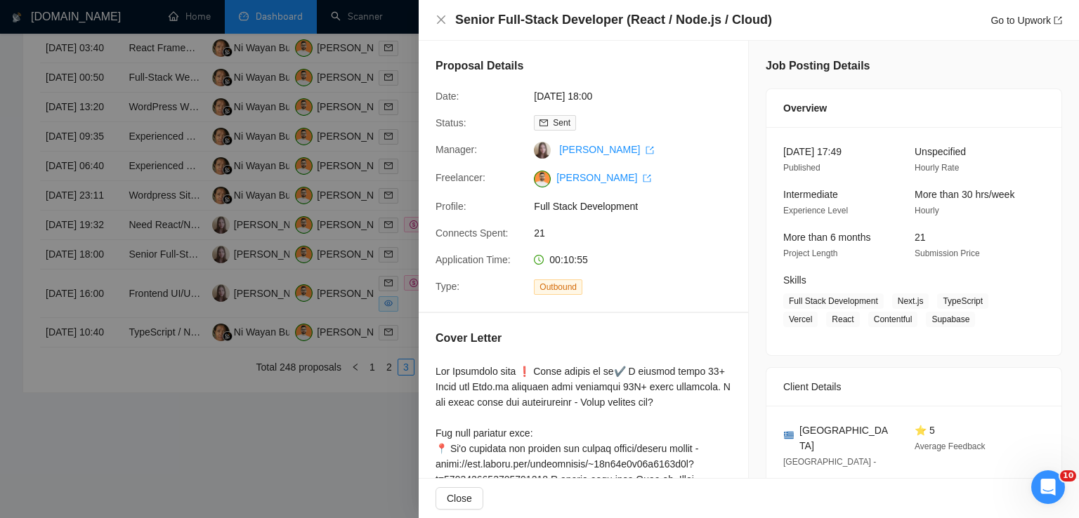
scroll to position [204, 0]
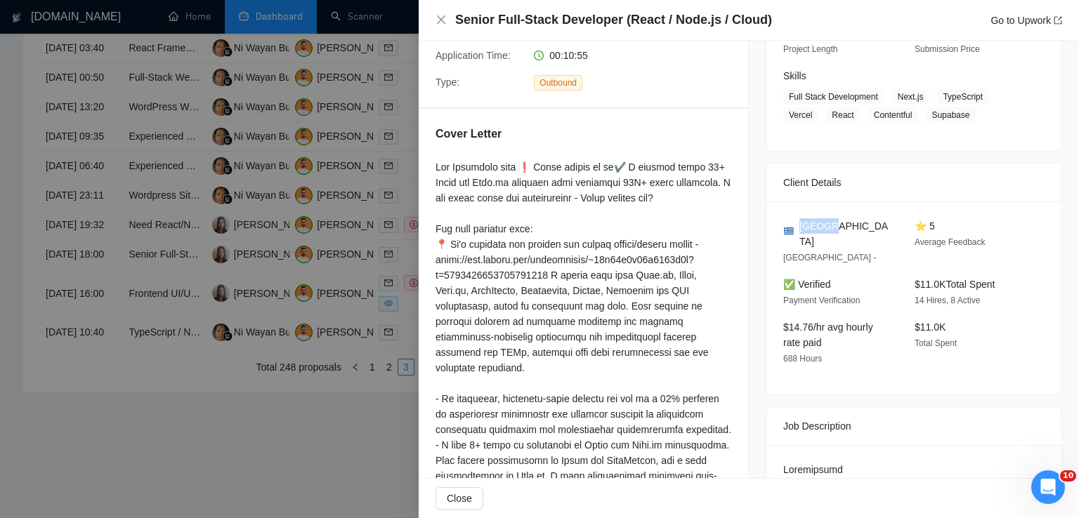
drag, startPoint x: 827, startPoint y: 230, endPoint x: 798, endPoint y: 226, distance: 29.1
click at [798, 226] on div "[GEOGRAPHIC_DATA]" at bounding box center [837, 233] width 109 height 31
drag, startPoint x: 892, startPoint y: 96, endPoint x: 963, endPoint y: 119, distance: 74.6
click at [963, 119] on span "Full Stack Development Next.js TypeScript Vercel React Contentful Supabase" at bounding box center [903, 106] width 240 height 34
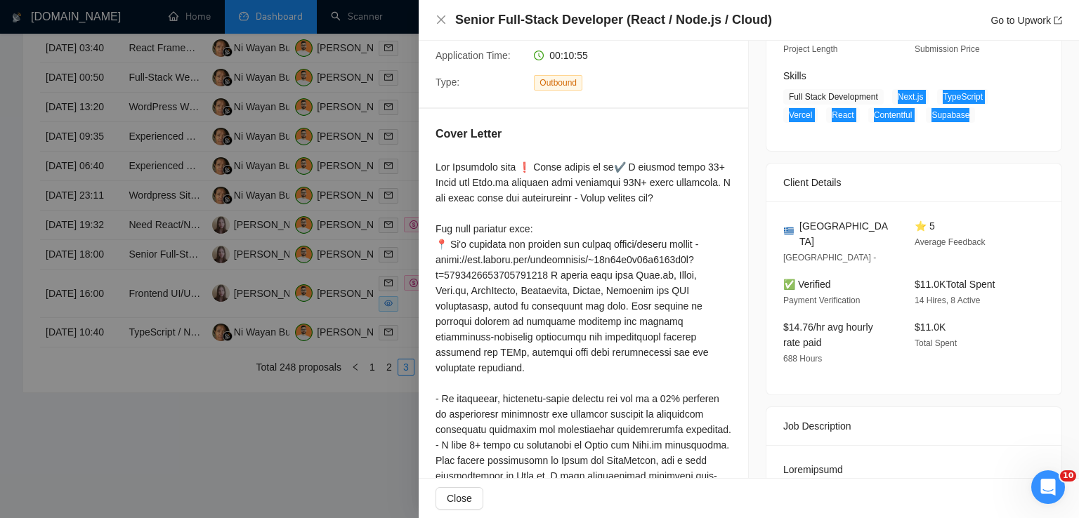
scroll to position [0, 0]
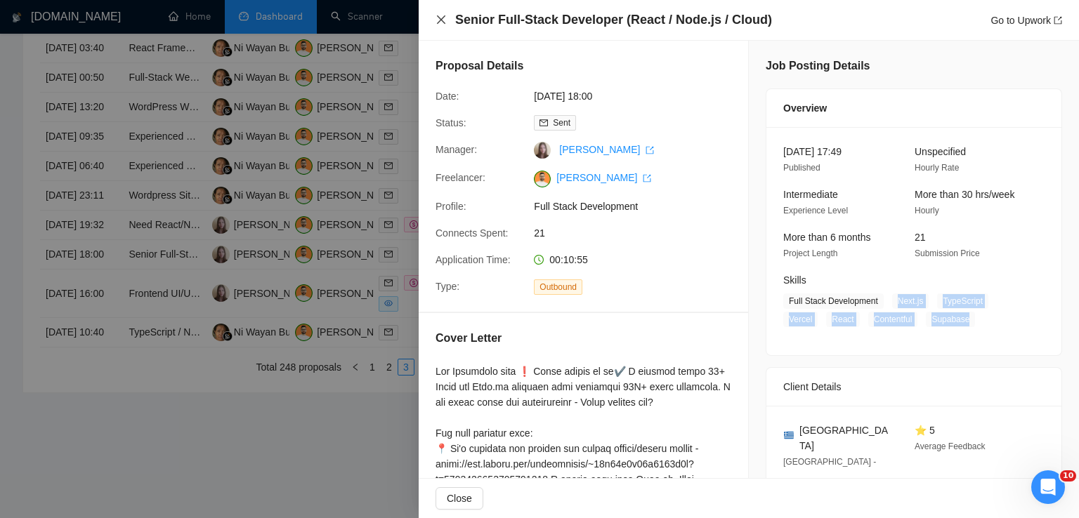
click at [445, 18] on icon "close" at bounding box center [441, 19] width 11 height 11
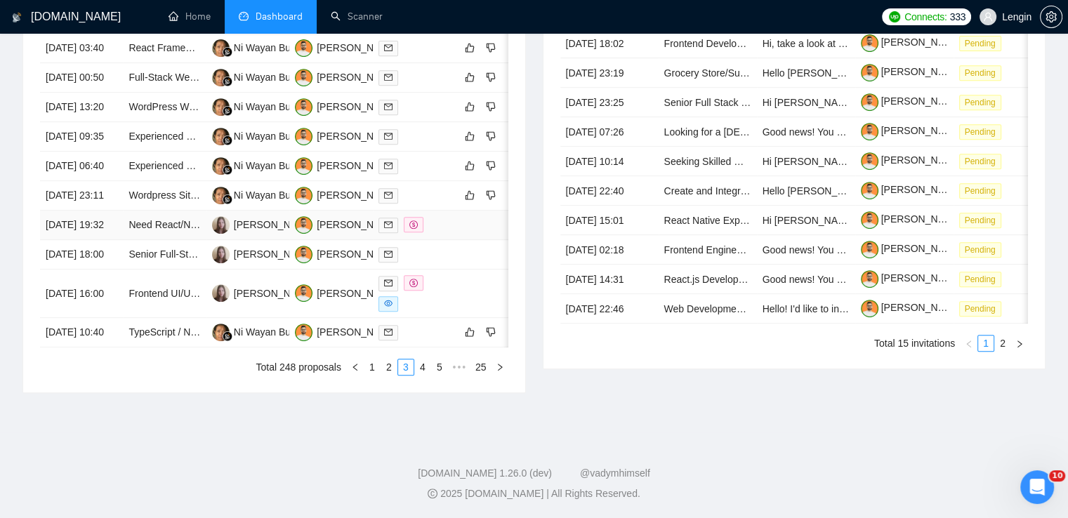
click at [176, 240] on td "Need React/Next.js frontend dev" at bounding box center [164, 226] width 83 height 30
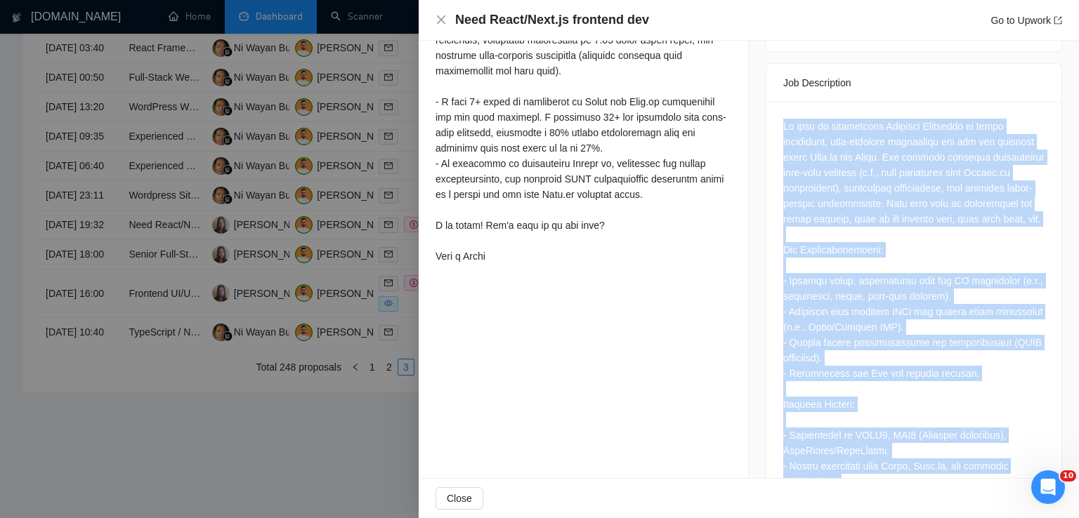
scroll to position [724, 0]
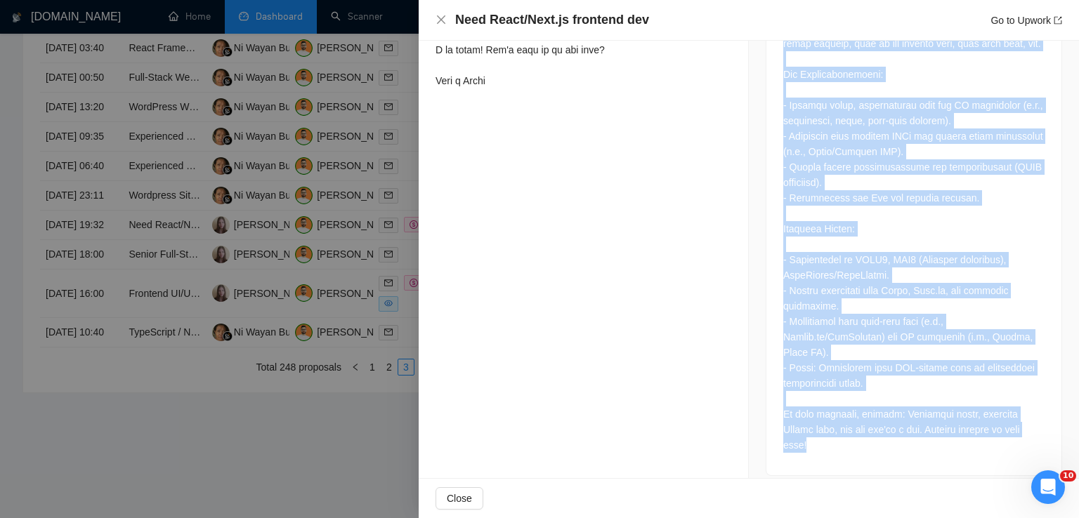
drag, startPoint x: 777, startPoint y: 110, endPoint x: 1028, endPoint y: 429, distance: 405.7
click at [1028, 429] on div at bounding box center [913, 200] width 295 height 549
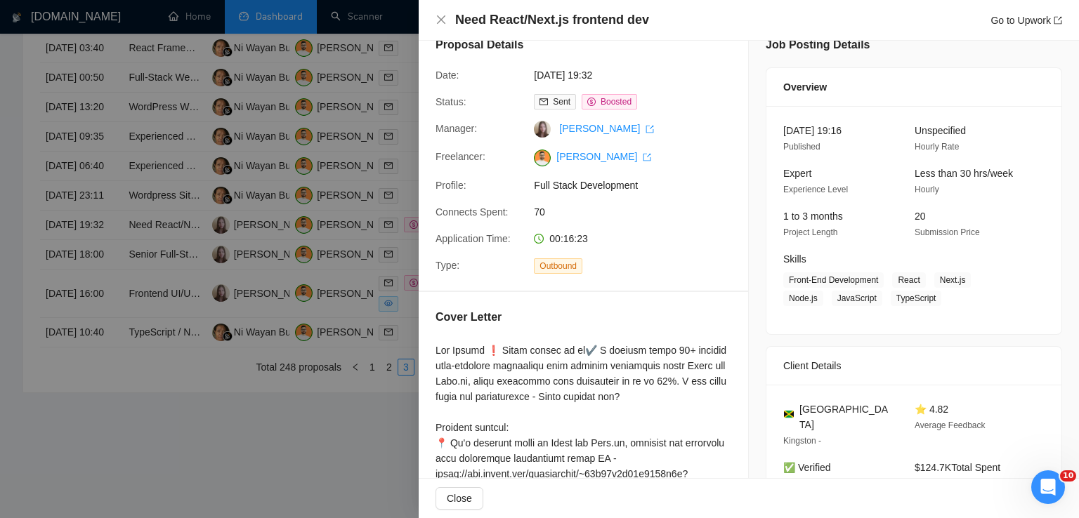
scroll to position [143, 0]
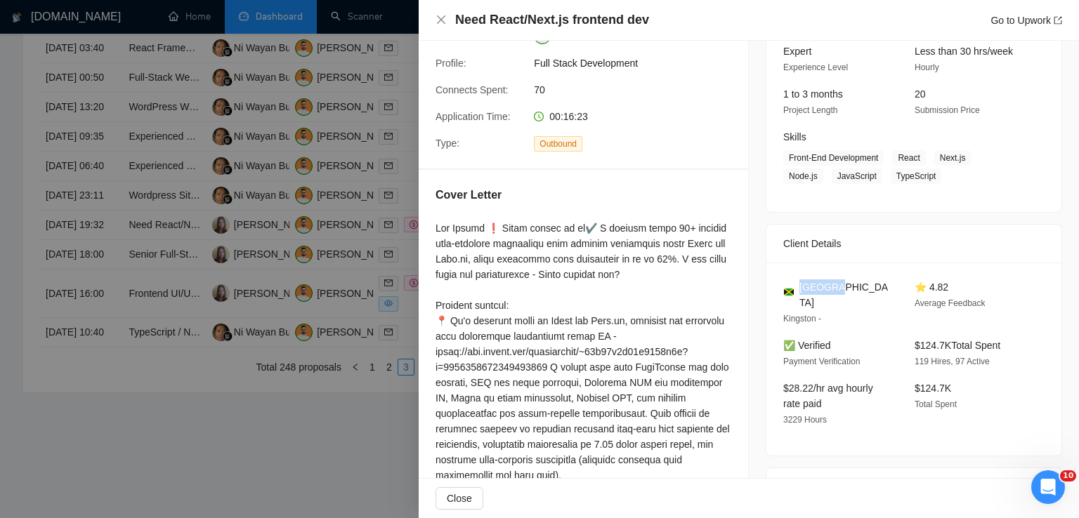
drag, startPoint x: 837, startPoint y: 290, endPoint x: 797, endPoint y: 287, distance: 40.1
click at [797, 287] on div "[GEOGRAPHIC_DATA]" at bounding box center [837, 295] width 109 height 31
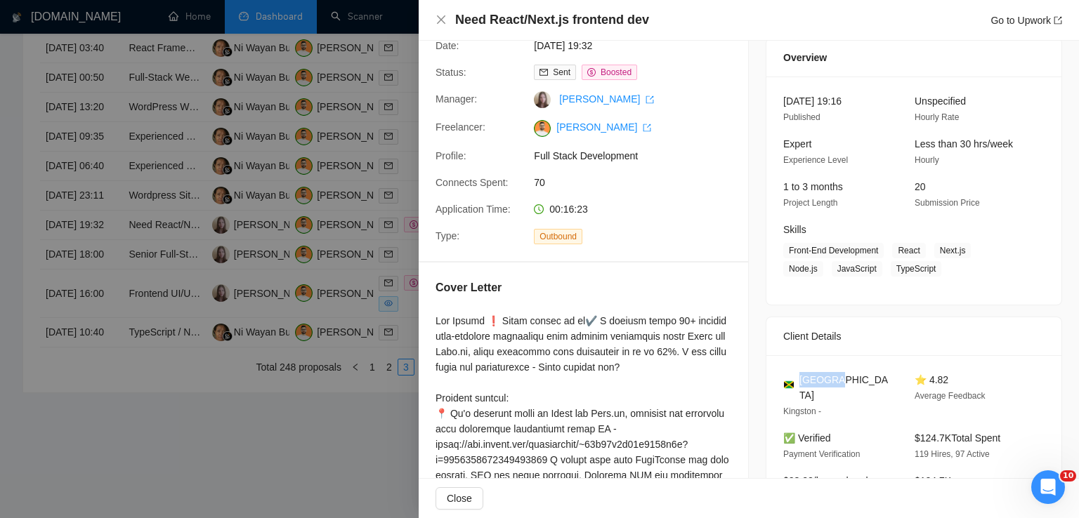
scroll to position [49, 0]
drag, startPoint x: 893, startPoint y: 252, endPoint x: 877, endPoint y: 270, distance: 23.9
click at [877, 270] on span "Front-End Development React Next.js Node.js JavaScript TypeScript" at bounding box center [903, 261] width 240 height 34
